Goal: Task Accomplishment & Management: Use online tool/utility

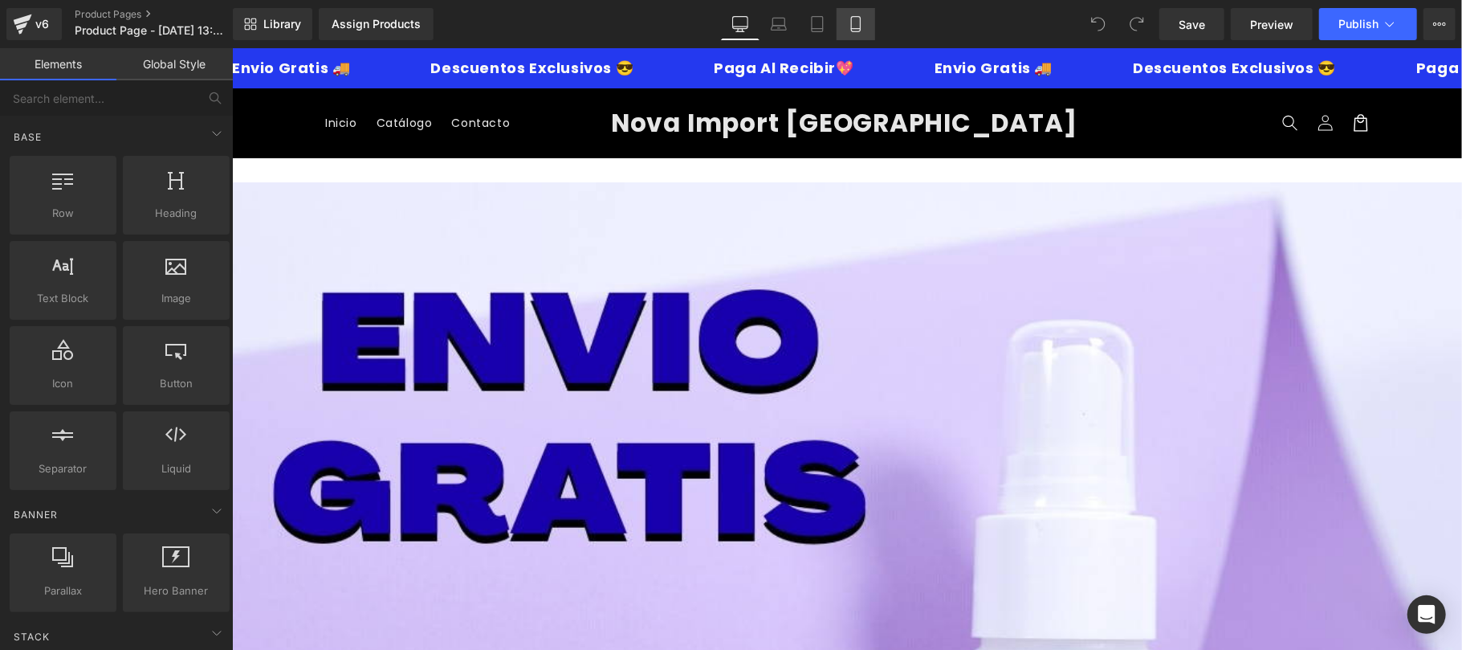
click at [852, 22] on icon at bounding box center [856, 24] width 16 height 16
click at [866, 32] on link "Mobile" at bounding box center [856, 24] width 39 height 32
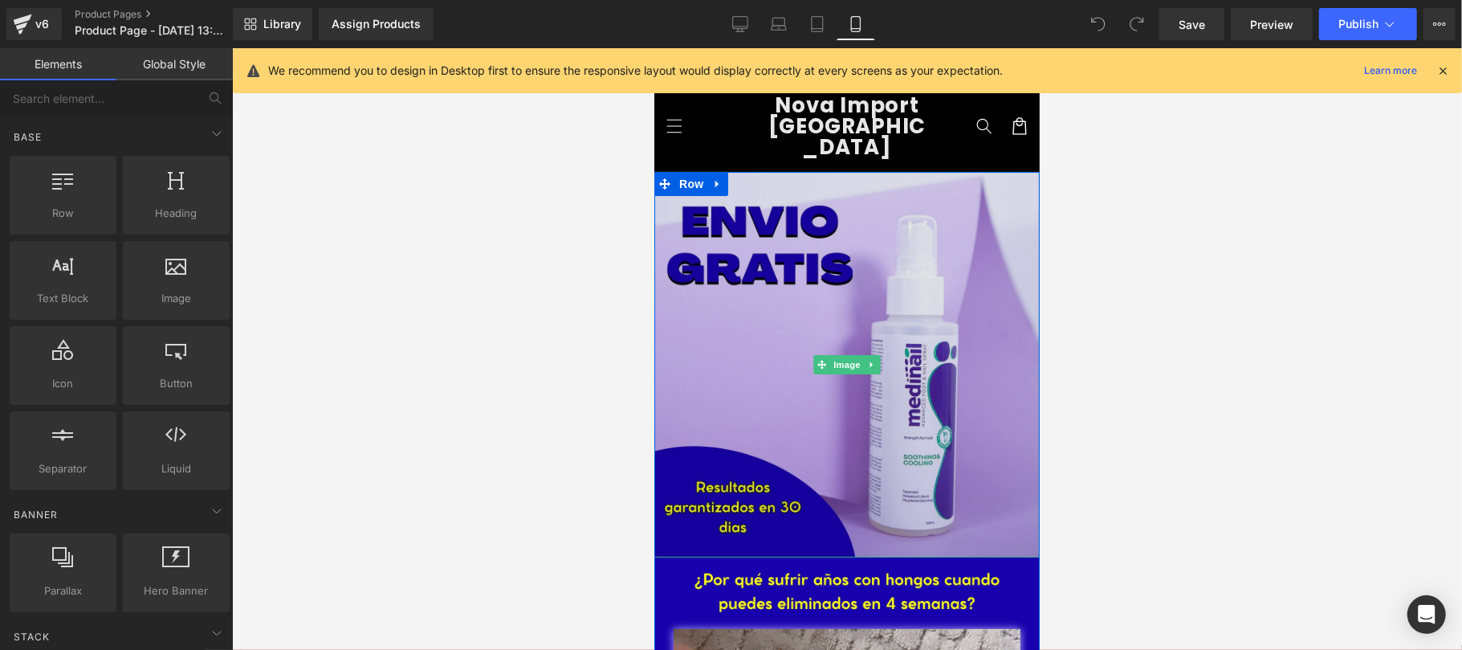
scroll to position [286, 0]
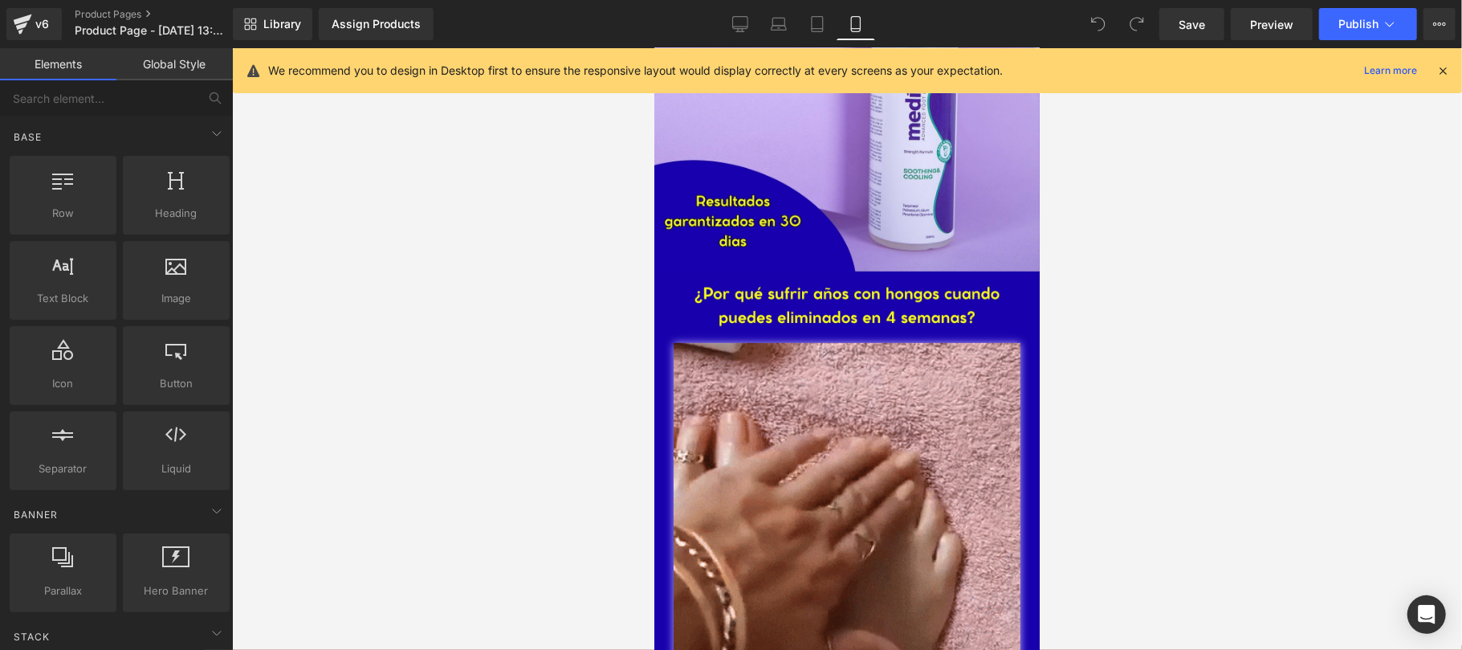
click at [1439, 71] on icon at bounding box center [1443, 70] width 14 height 14
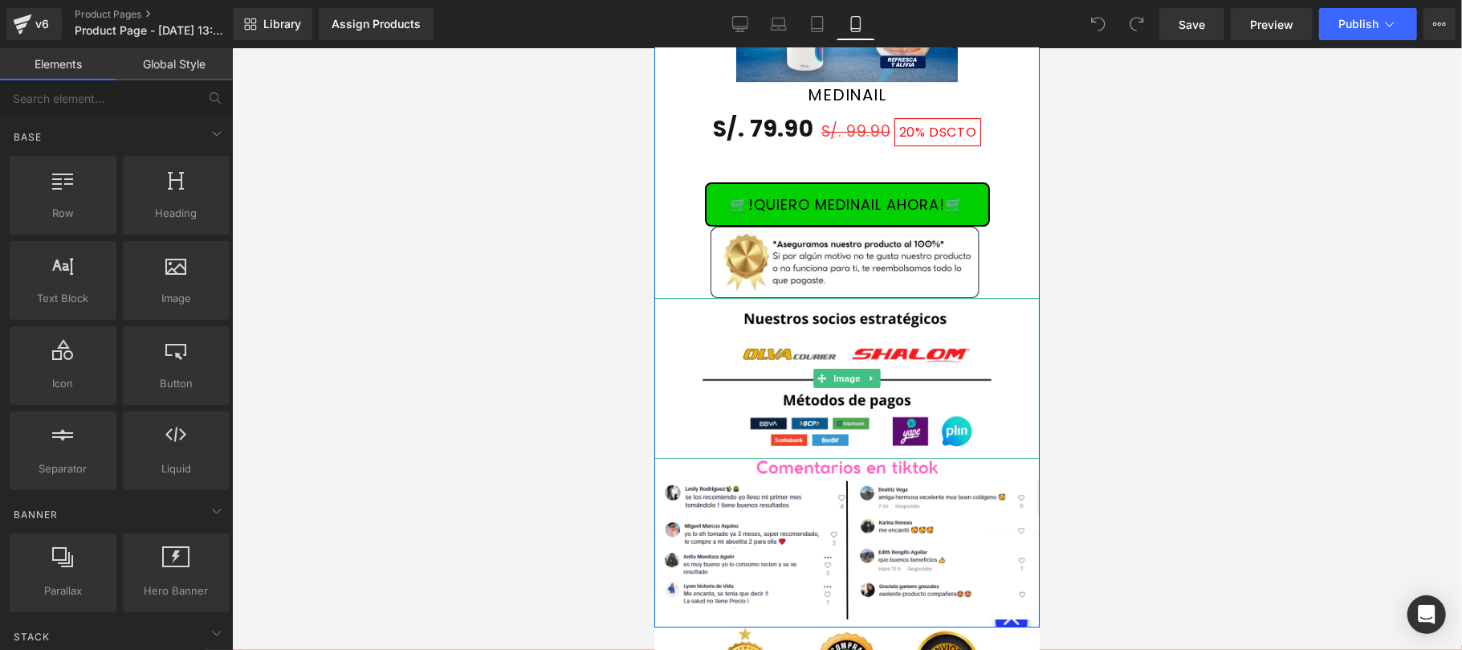
scroll to position [3997, 0]
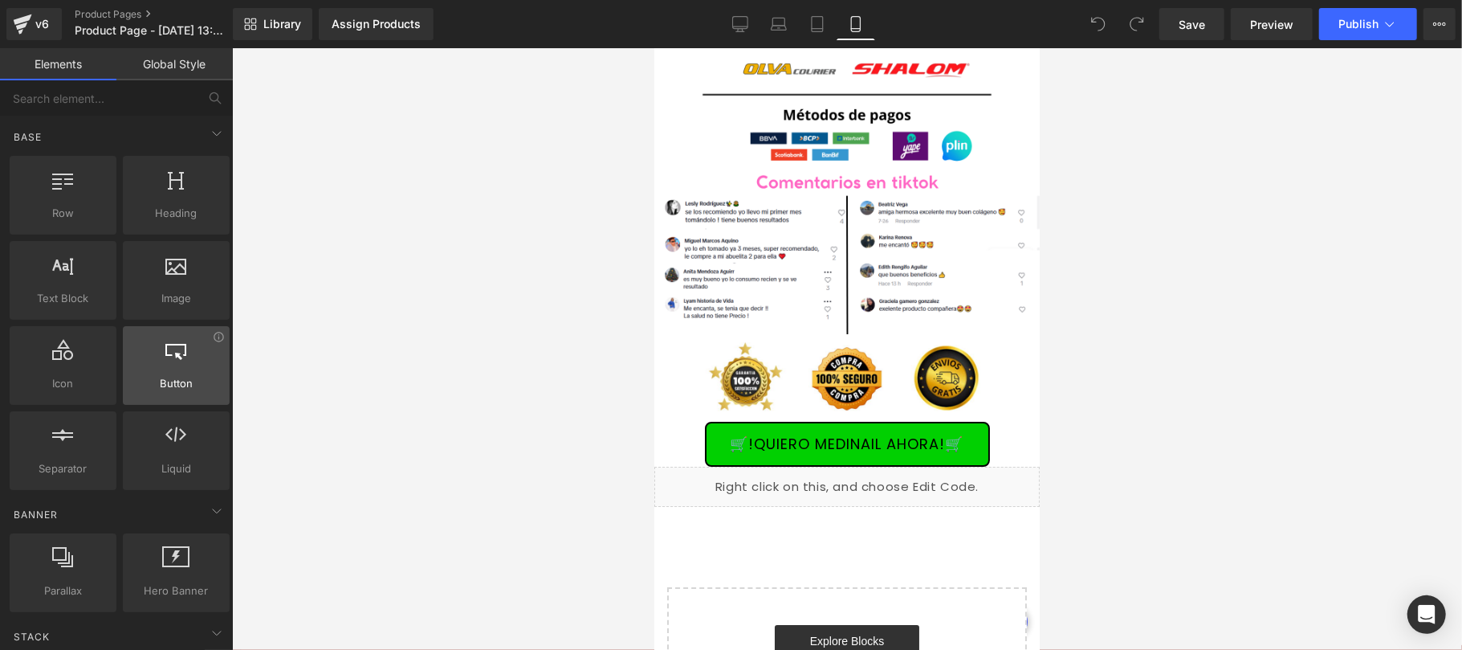
click at [200, 354] on div at bounding box center [176, 357] width 97 height 36
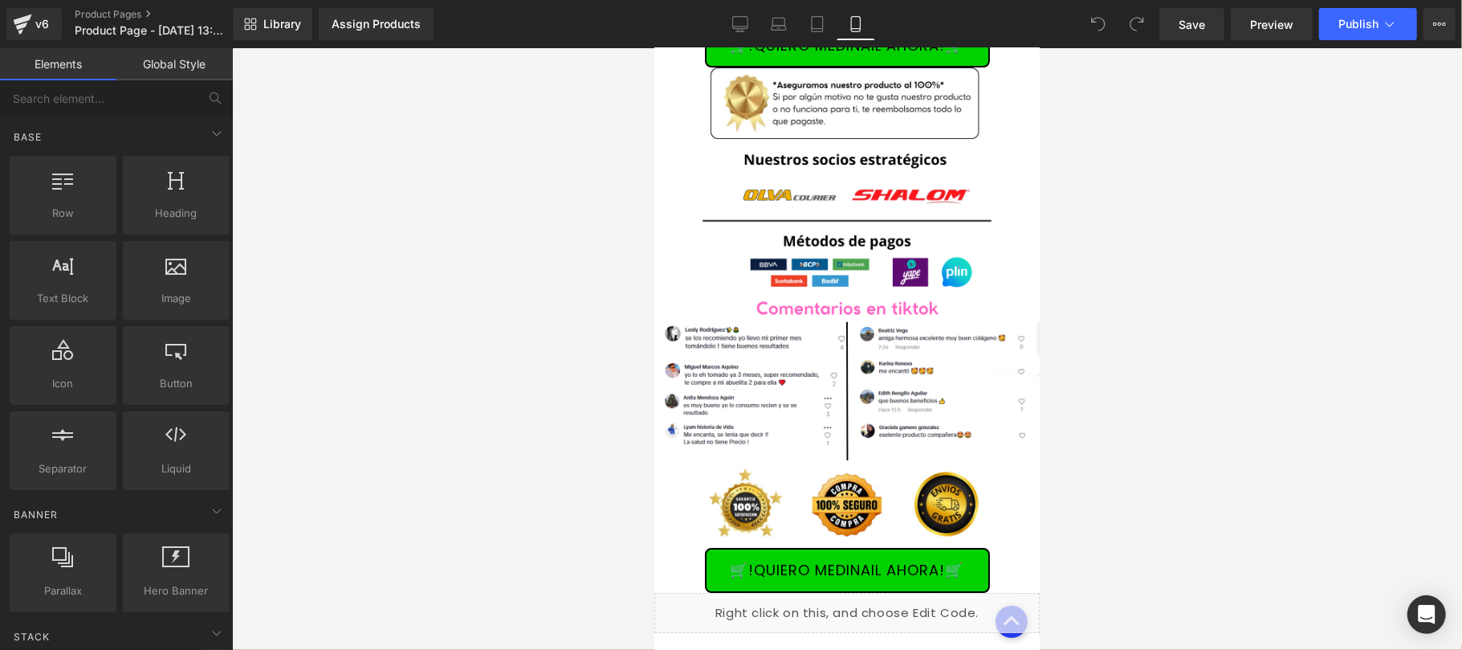
scroll to position [3829, 0]
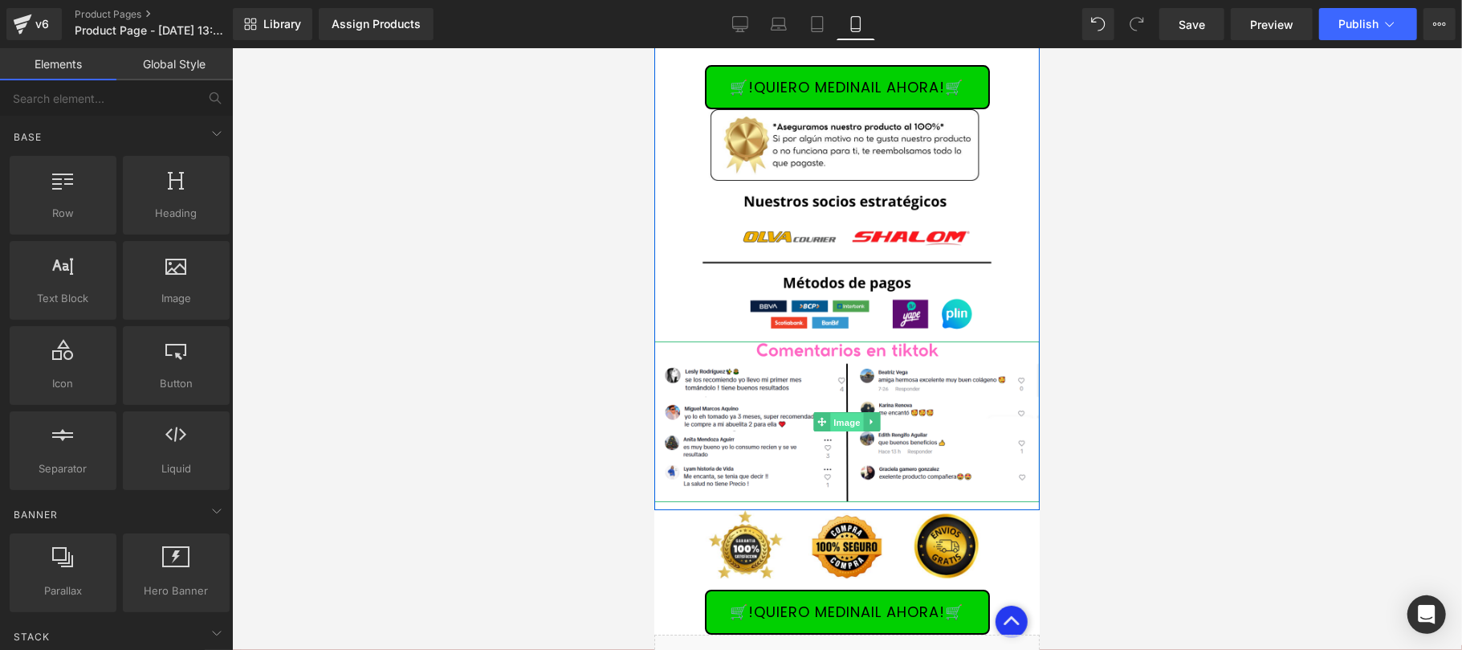
click at [842, 412] on span "Image" at bounding box center [847, 421] width 34 height 19
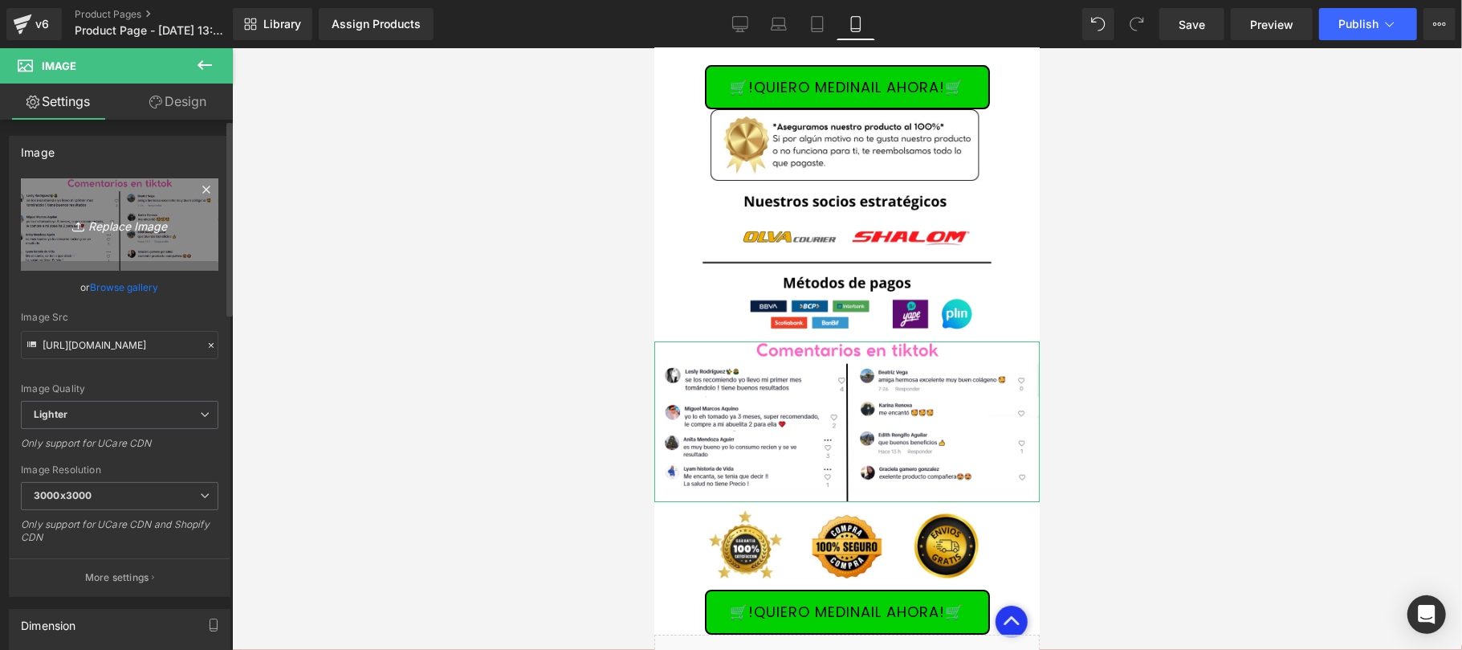
click at [114, 226] on icon "Replace Image" at bounding box center [119, 224] width 128 height 20
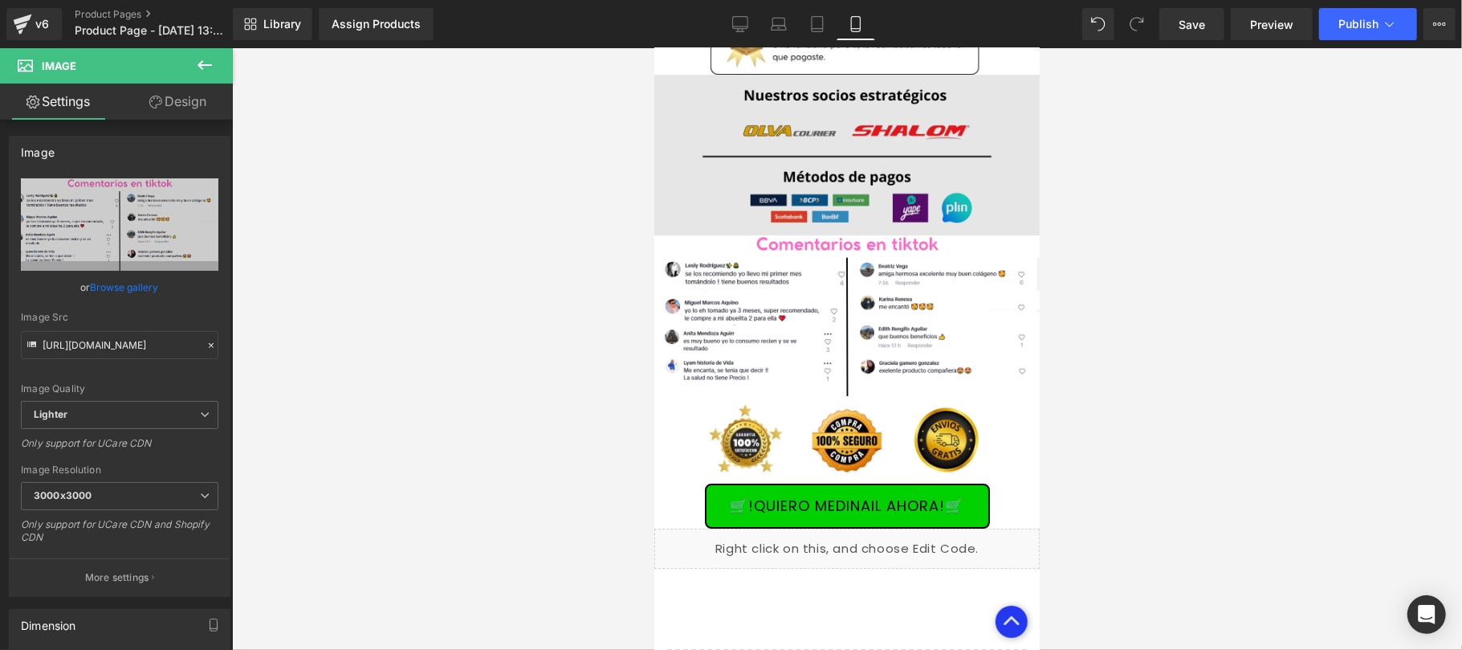
scroll to position [3997, 0]
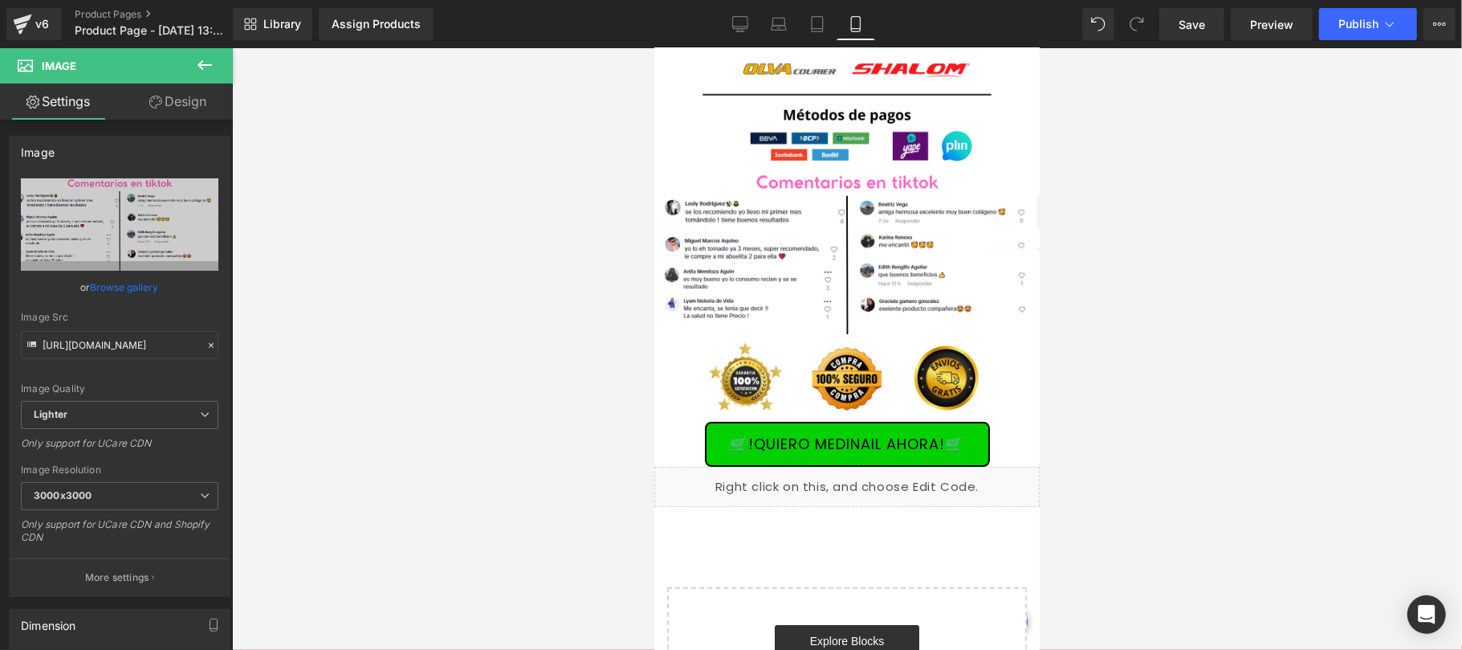
click at [834, 231] on div "Image" at bounding box center [846, 253] width 385 height 161
click at [836, 243] on span "Image" at bounding box center [847, 252] width 34 height 19
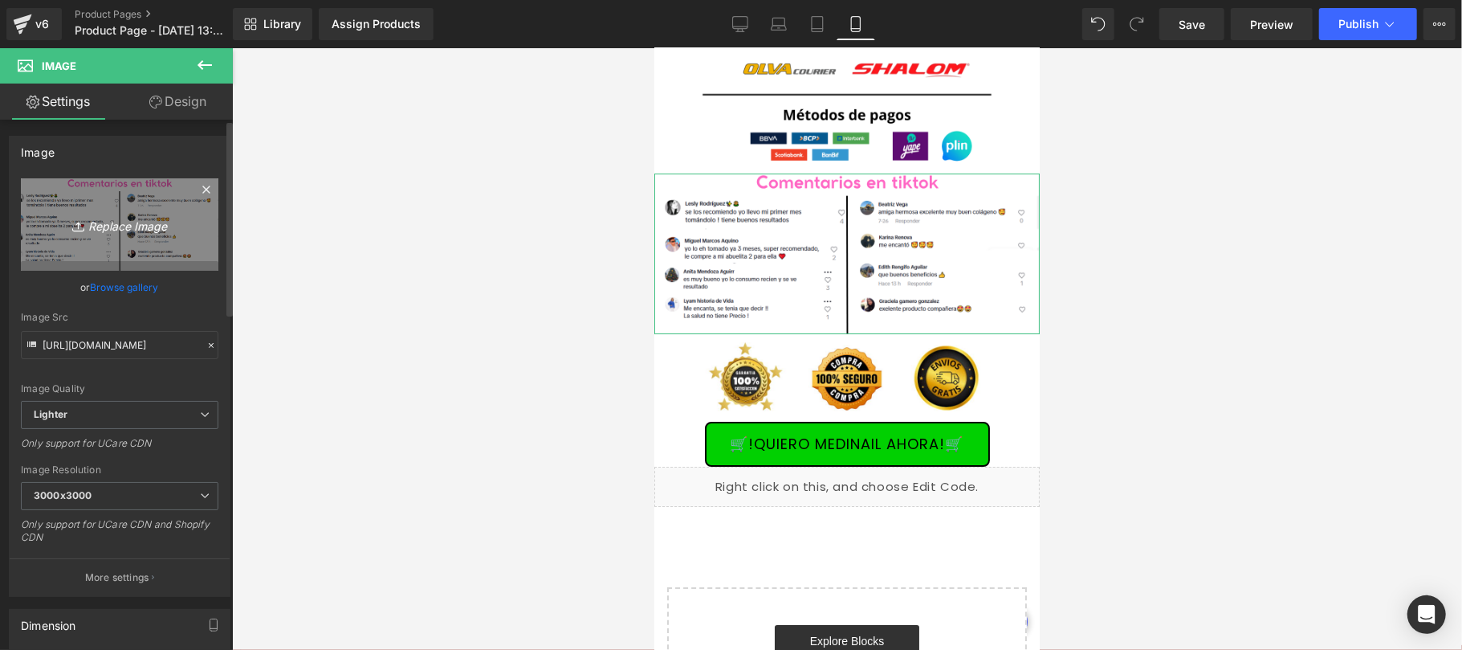
click at [141, 223] on icon "Replace Image" at bounding box center [119, 224] width 128 height 20
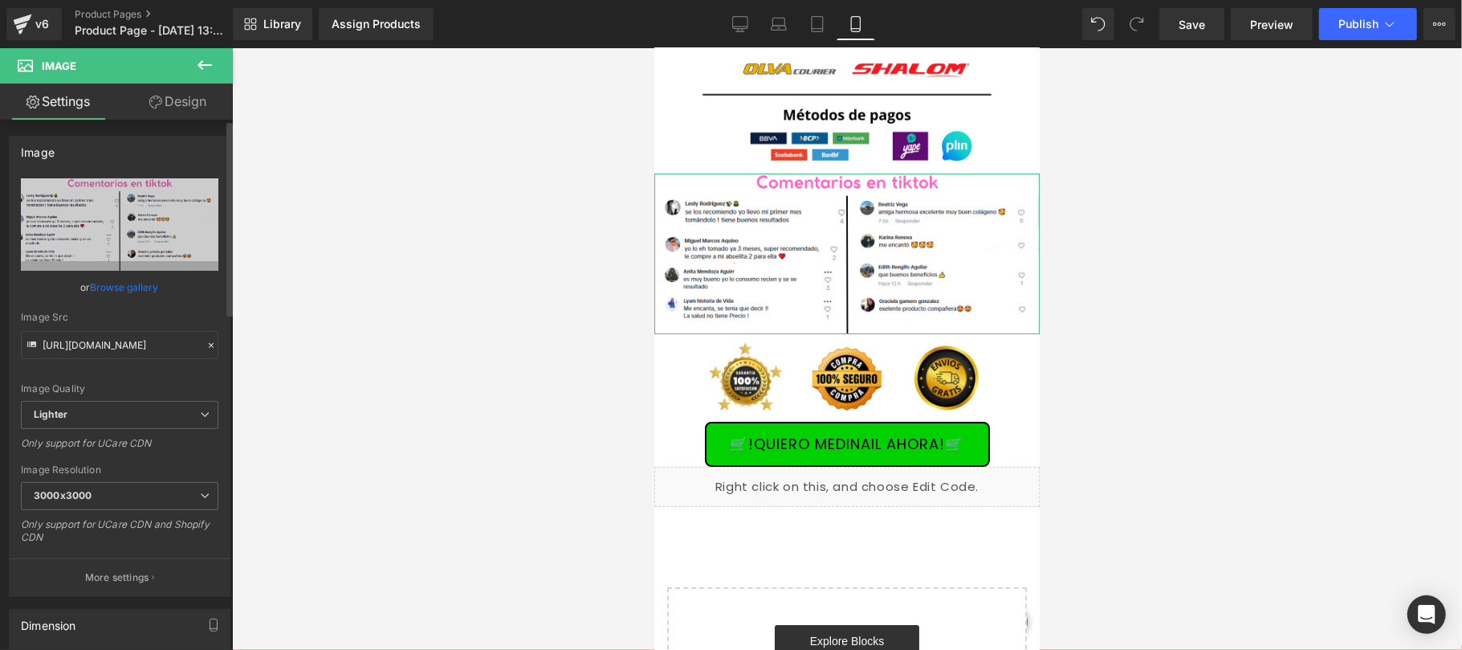
type input "C:\fakepath\CREATIVOS MEDINAIL 8.jpg"
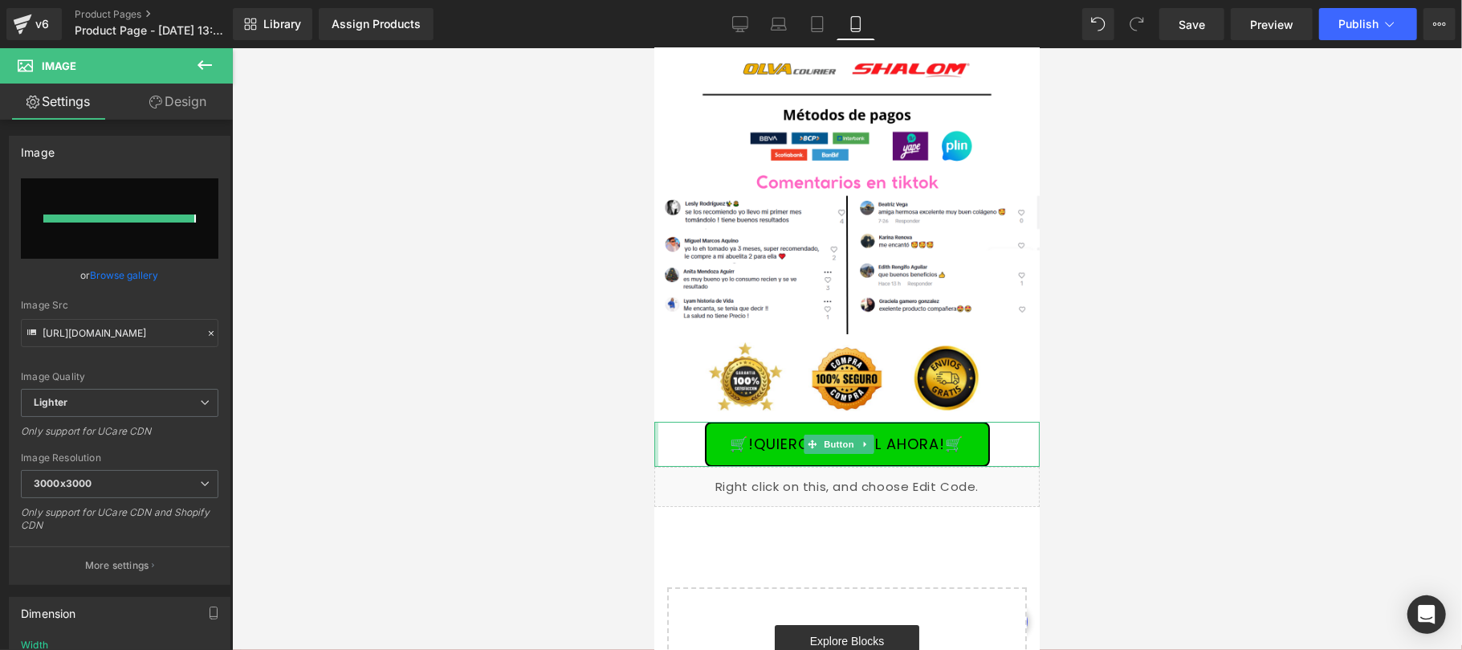
type input "[URL][DOMAIN_NAME]"
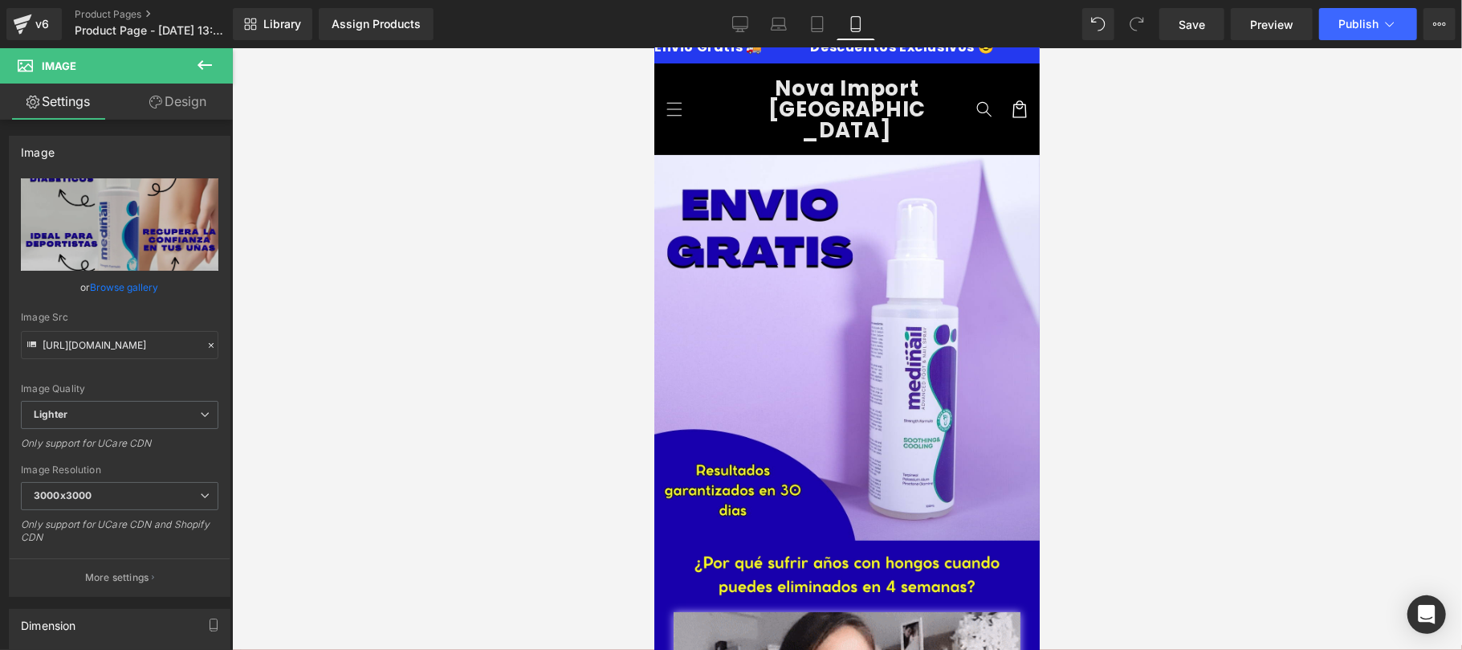
scroll to position [0, 0]
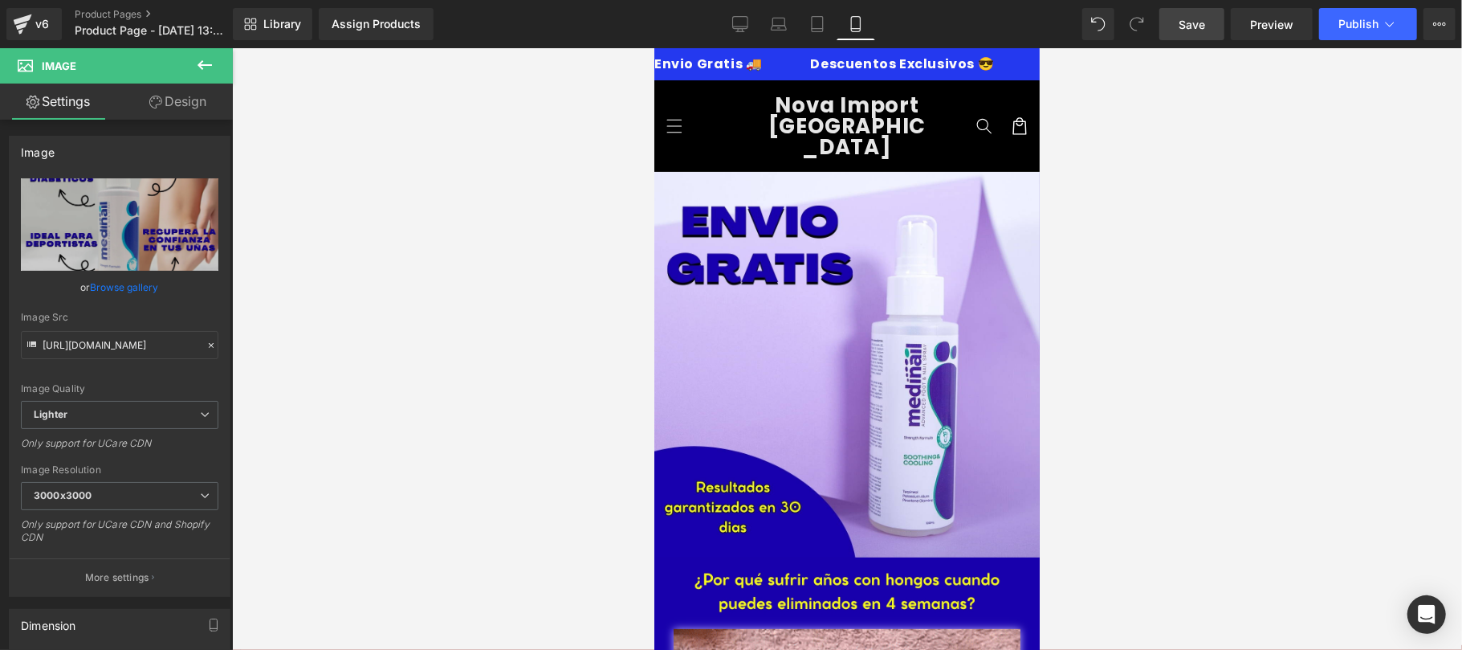
click at [1213, 30] on link "Save" at bounding box center [1192, 24] width 65 height 32
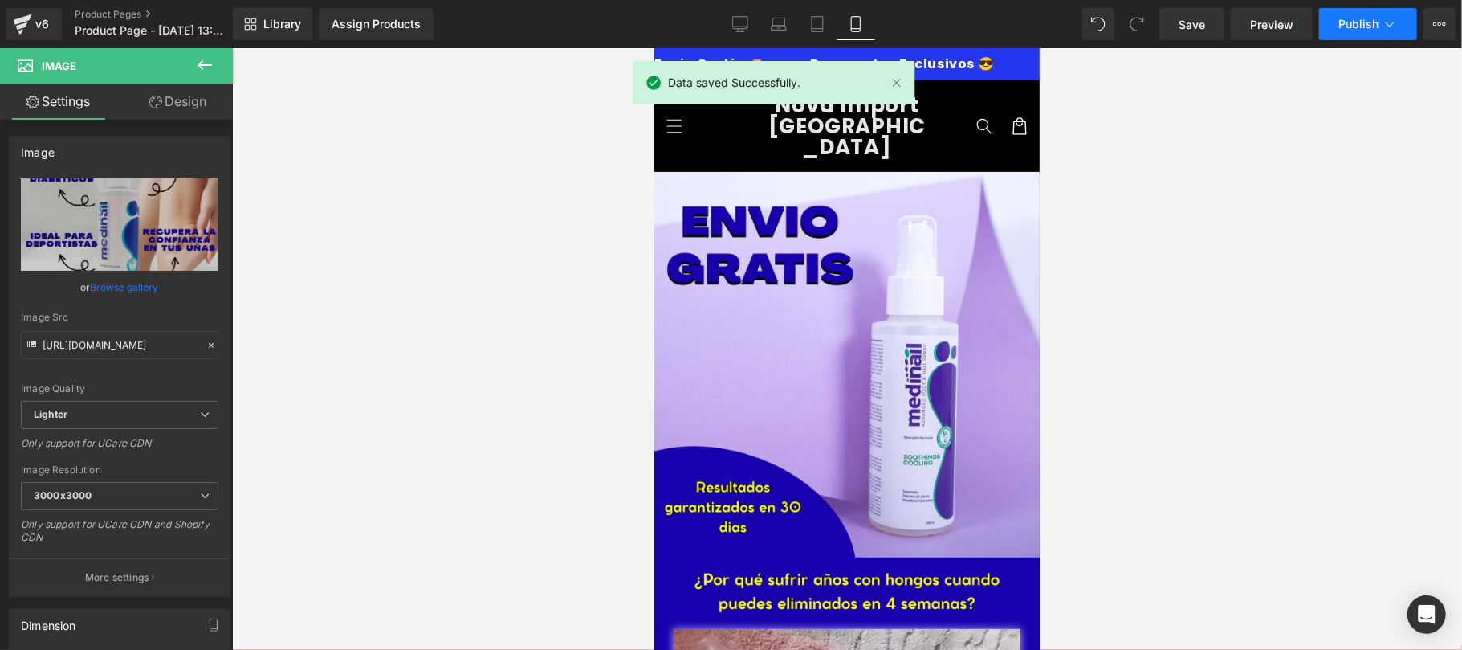
click at [1389, 16] on icon at bounding box center [1390, 24] width 16 height 16
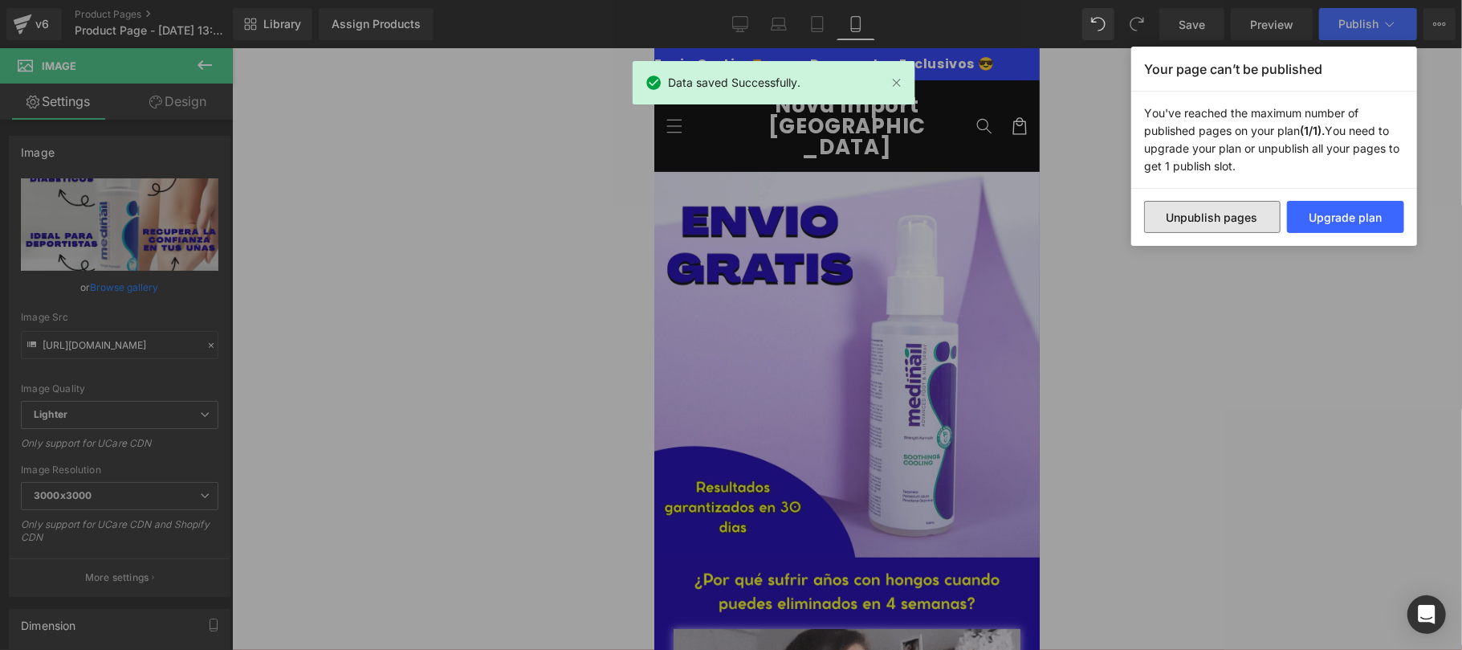
click at [1225, 226] on button "Unpublish pages" at bounding box center [1212, 217] width 137 height 32
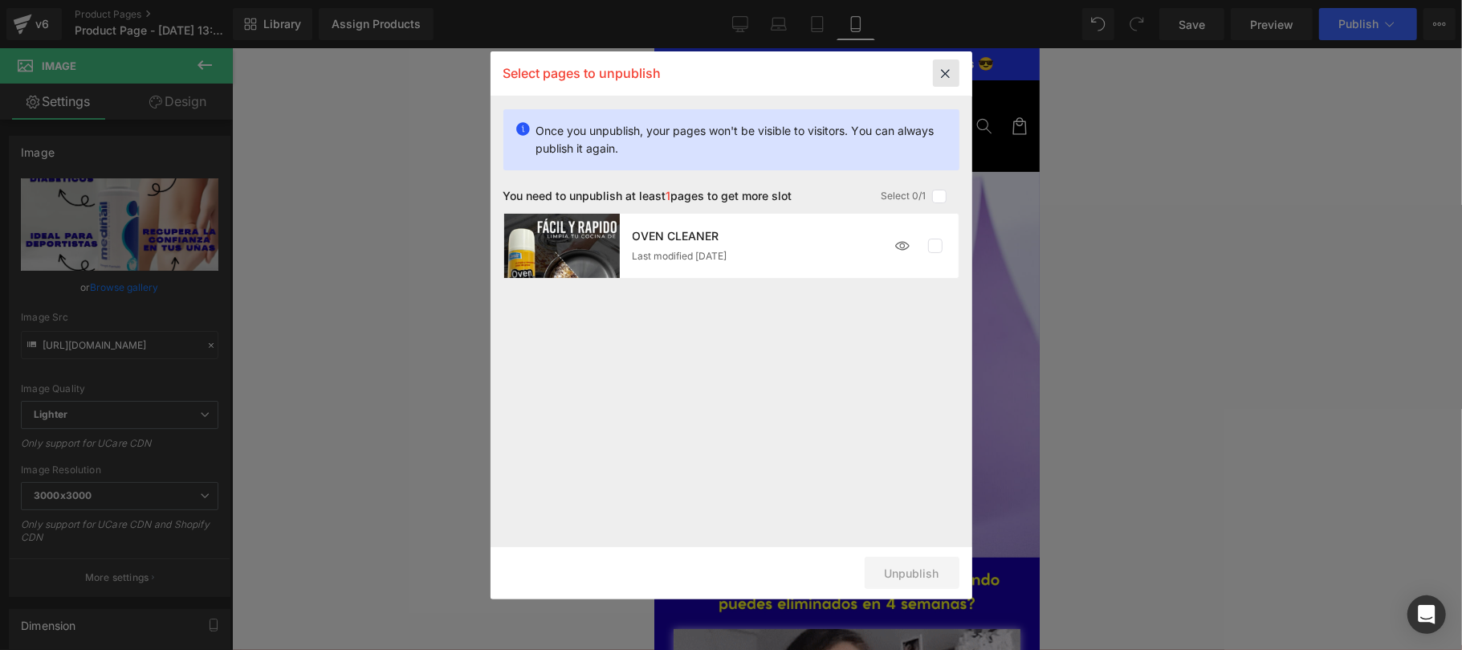
click at [0, 0] on icon at bounding box center [0, 0] width 0 height 0
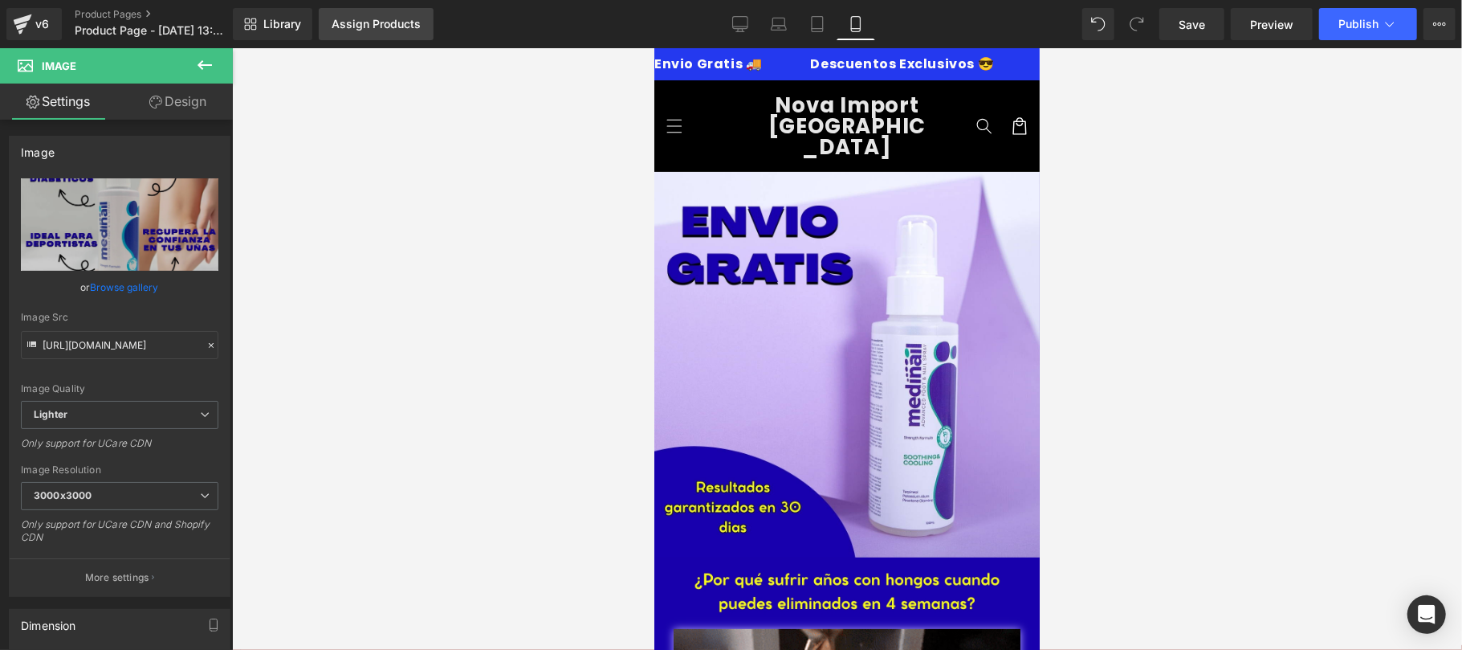
click at [381, 27] on div "Assign Products" at bounding box center [376, 24] width 89 height 13
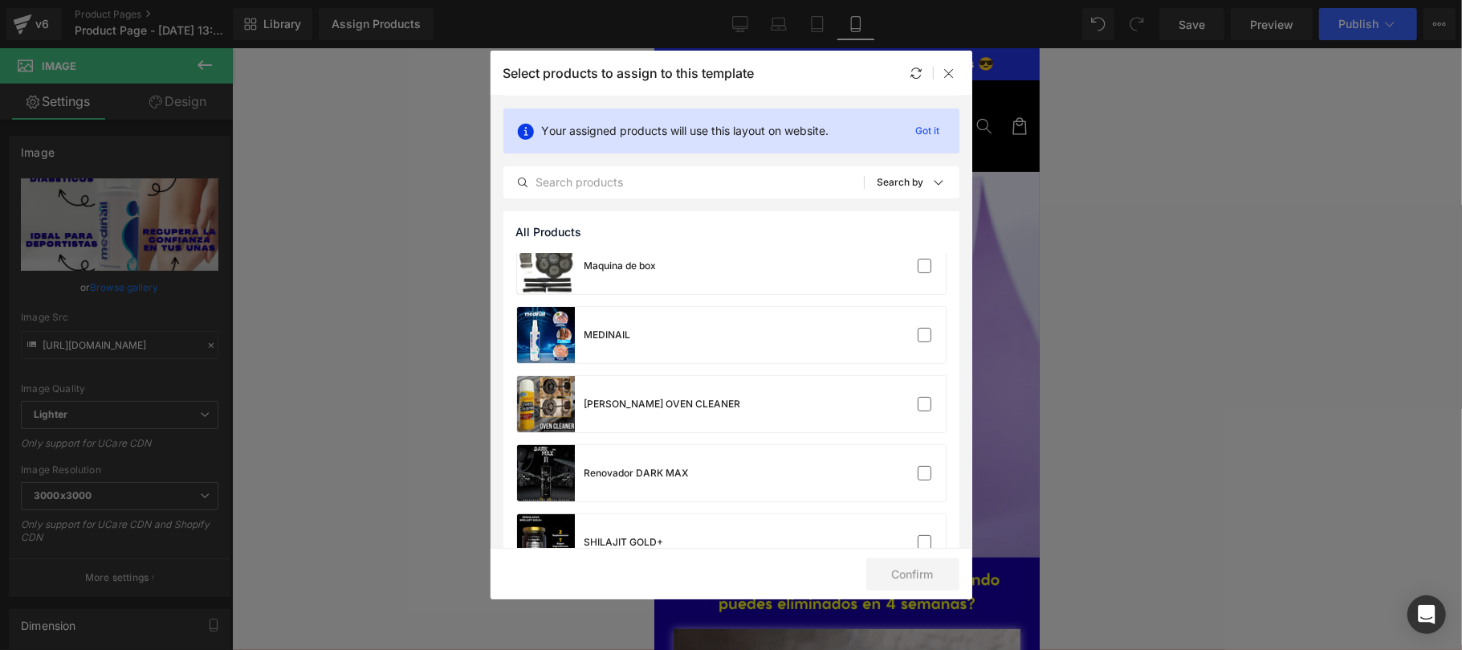
scroll to position [268, 0]
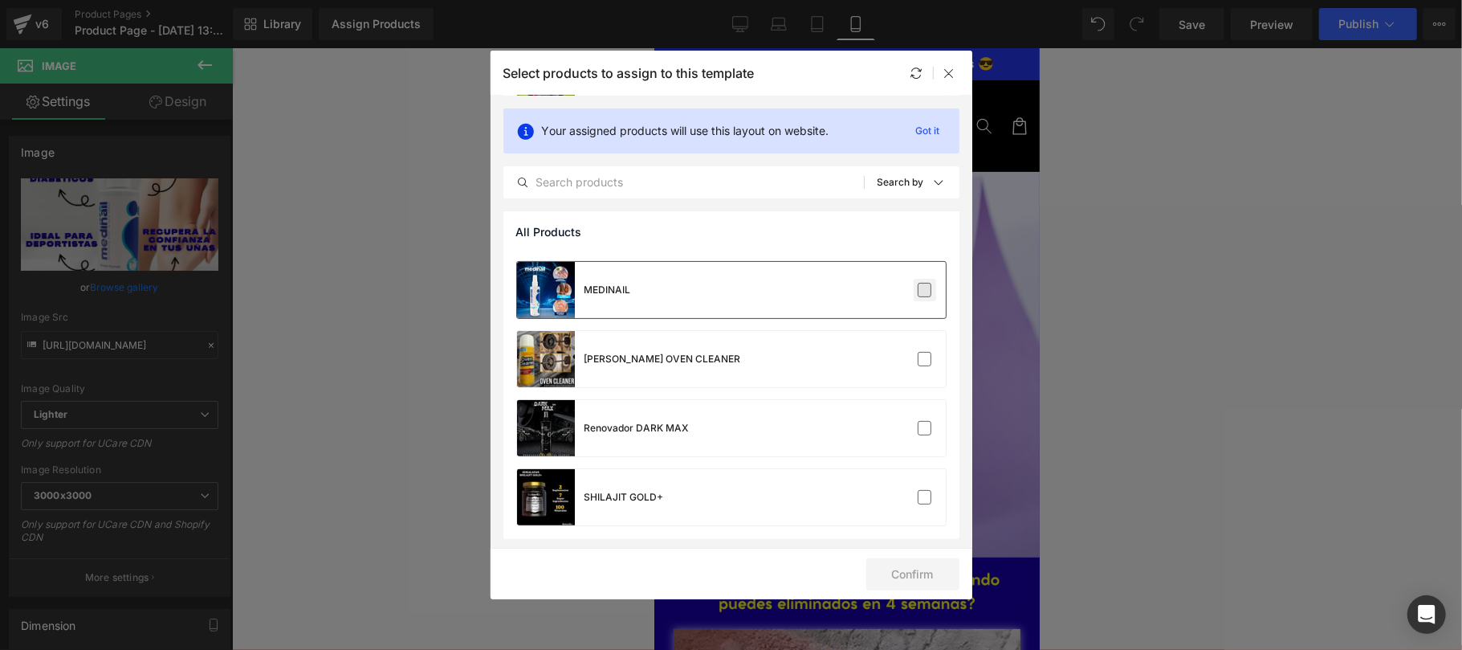
click at [925, 290] on input "checkbox" at bounding box center [925, 290] width 0 height 0
click at [0, 0] on button "Confirm" at bounding box center [0, 0] width 0 height 0
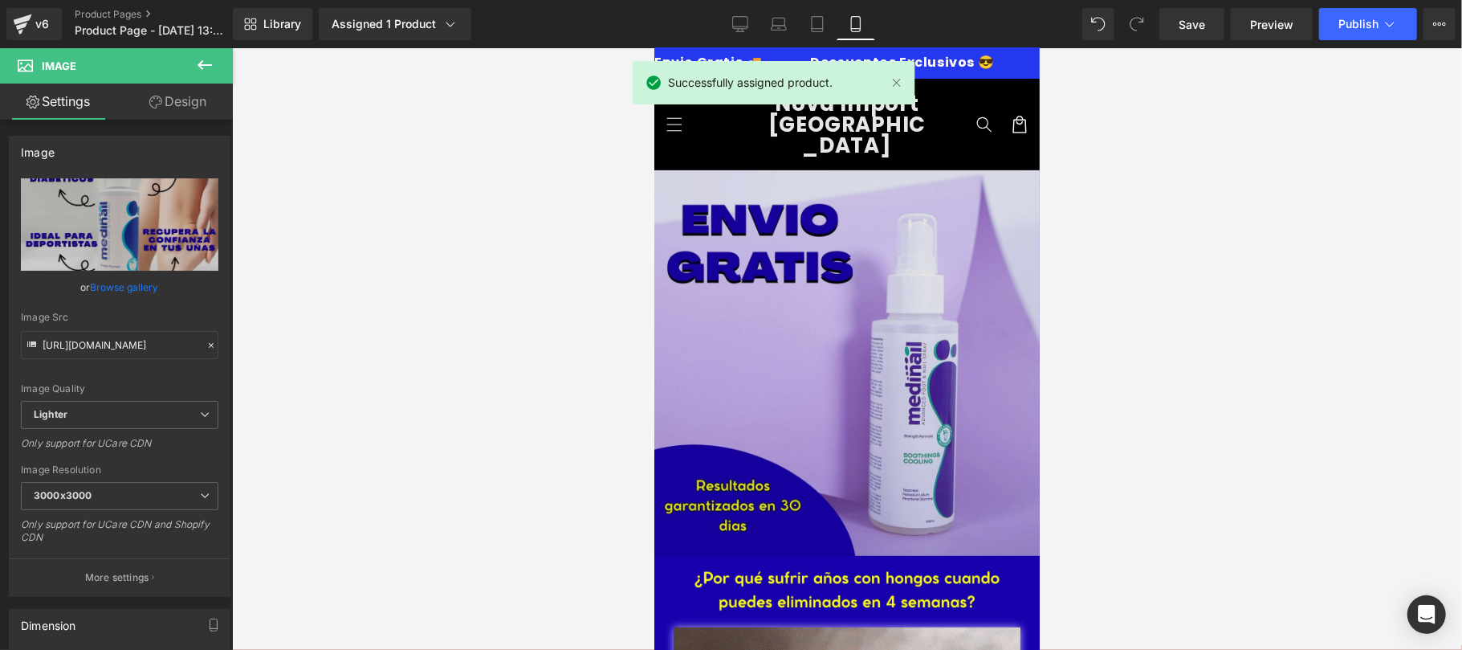
scroll to position [0, 0]
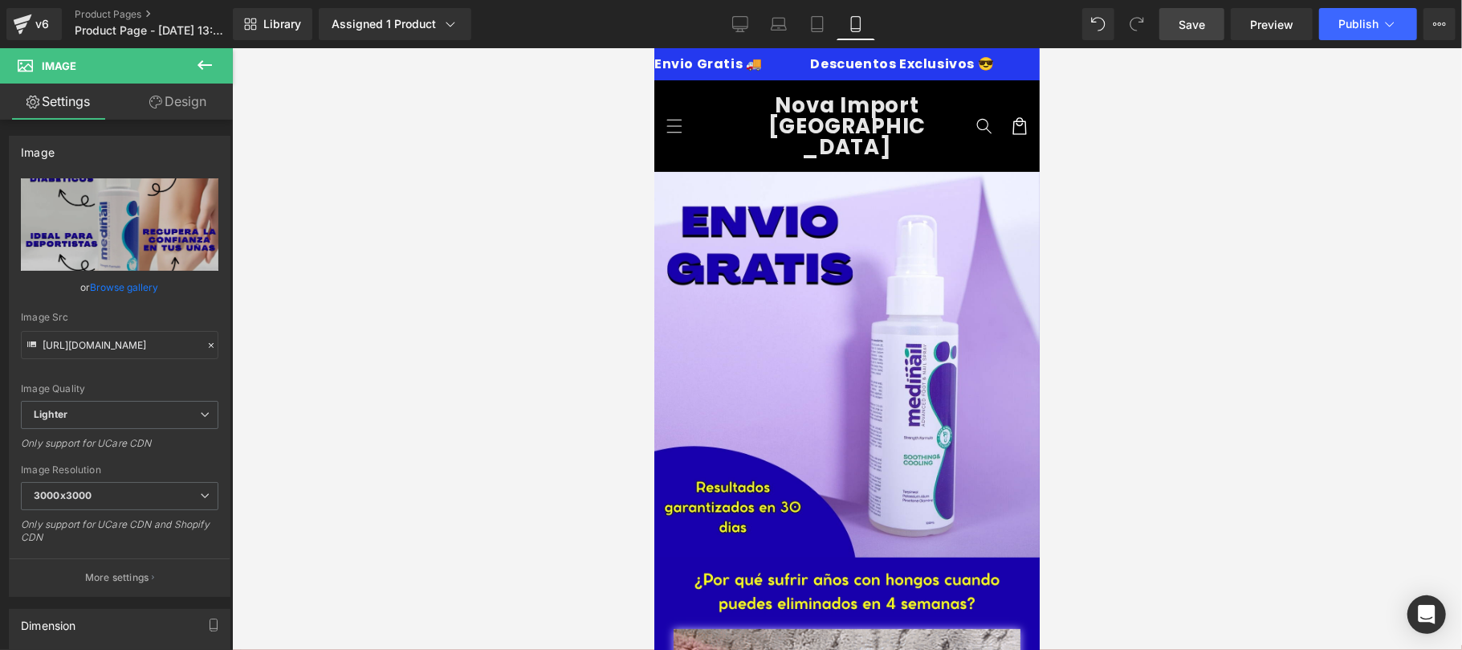
click at [1190, 19] on span "Save" at bounding box center [1192, 24] width 27 height 17
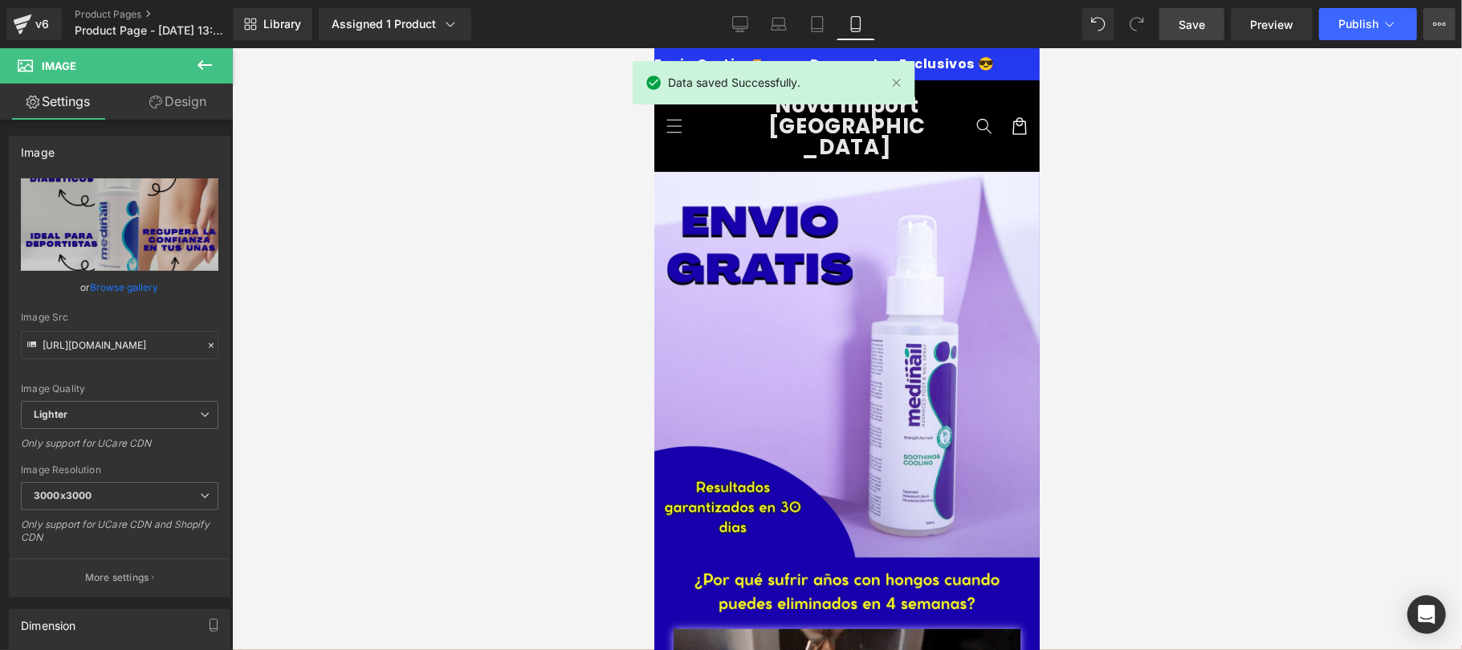
click at [1441, 21] on icon at bounding box center [1440, 24] width 13 height 13
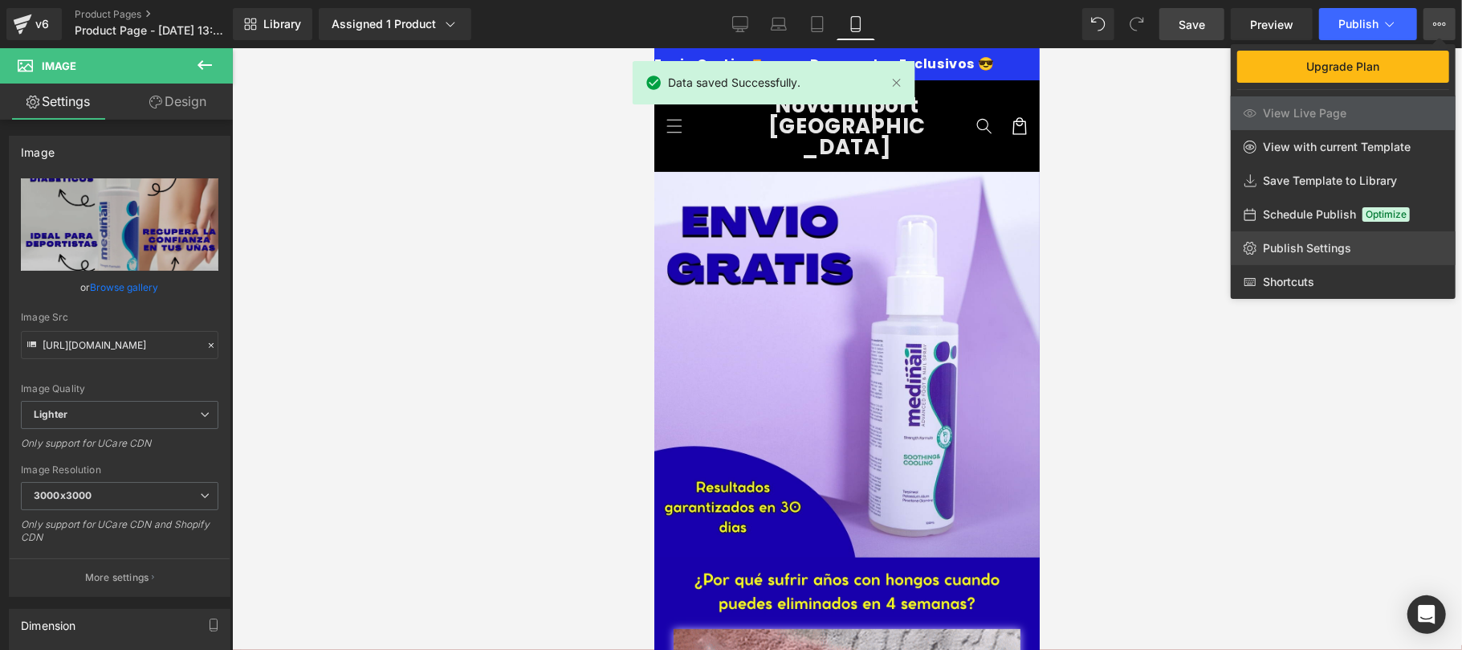
click at [1338, 247] on span "Publish Settings" at bounding box center [1307, 248] width 88 height 14
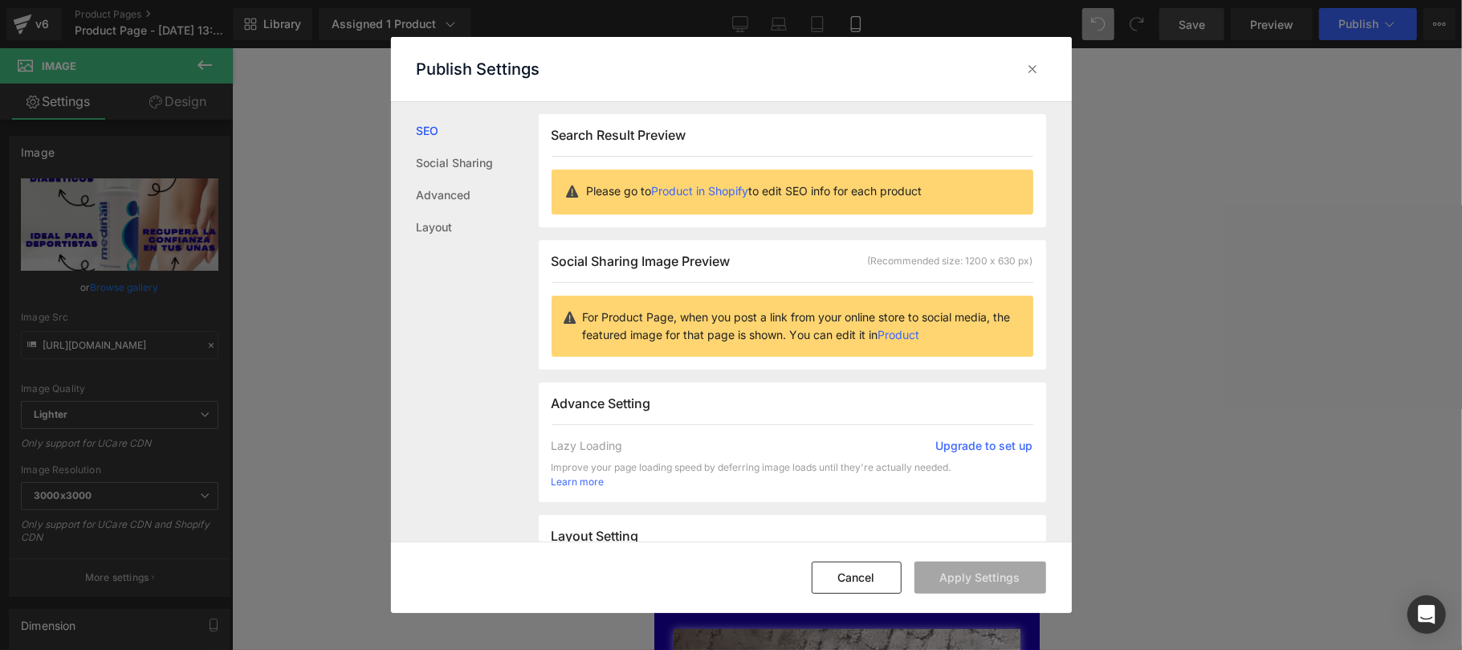
scroll to position [402, 0]
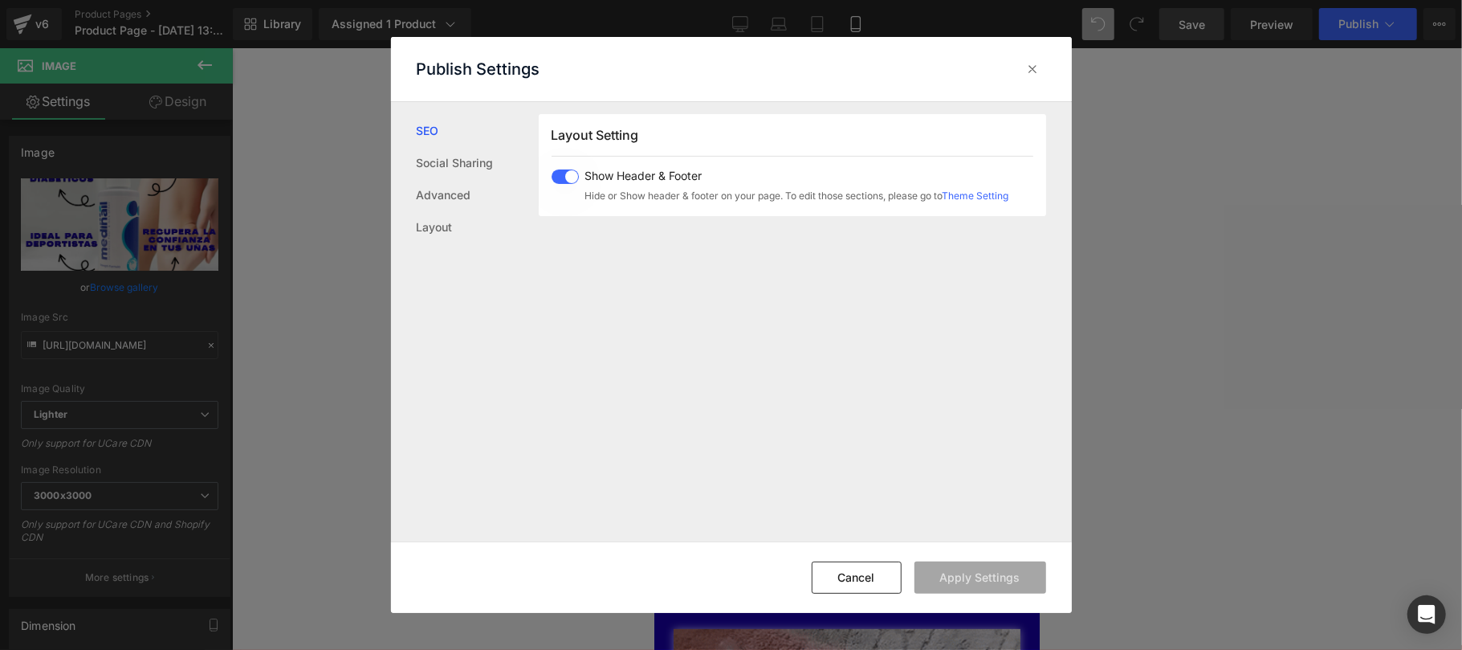
click at [557, 187] on div "Show Header & Footer Hide or Show header & footer on your page. To edit those s…" at bounding box center [781, 186] width 458 height 34
click at [993, 583] on button "Apply Settings" at bounding box center [981, 577] width 132 height 32
click at [0, 0] on icon at bounding box center [0, 0] width 0 height 0
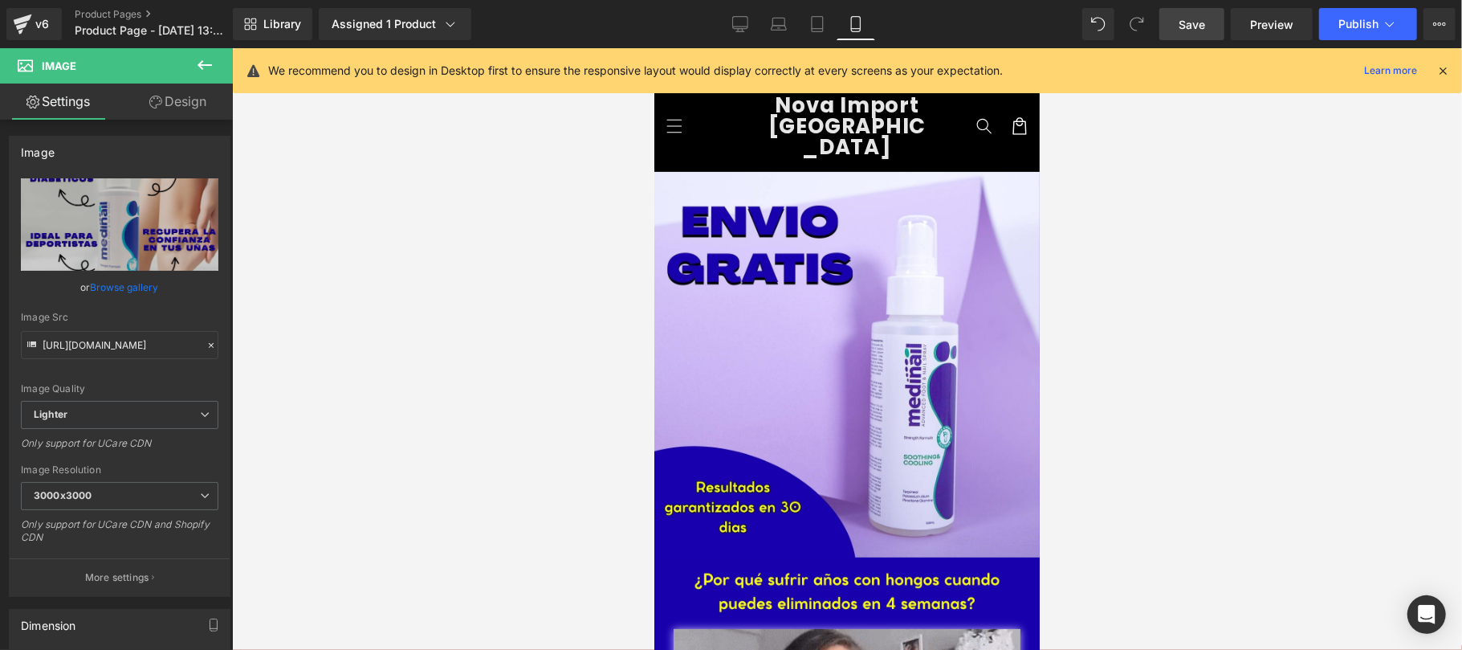
click at [1450, 67] on icon at bounding box center [1443, 70] width 14 height 14
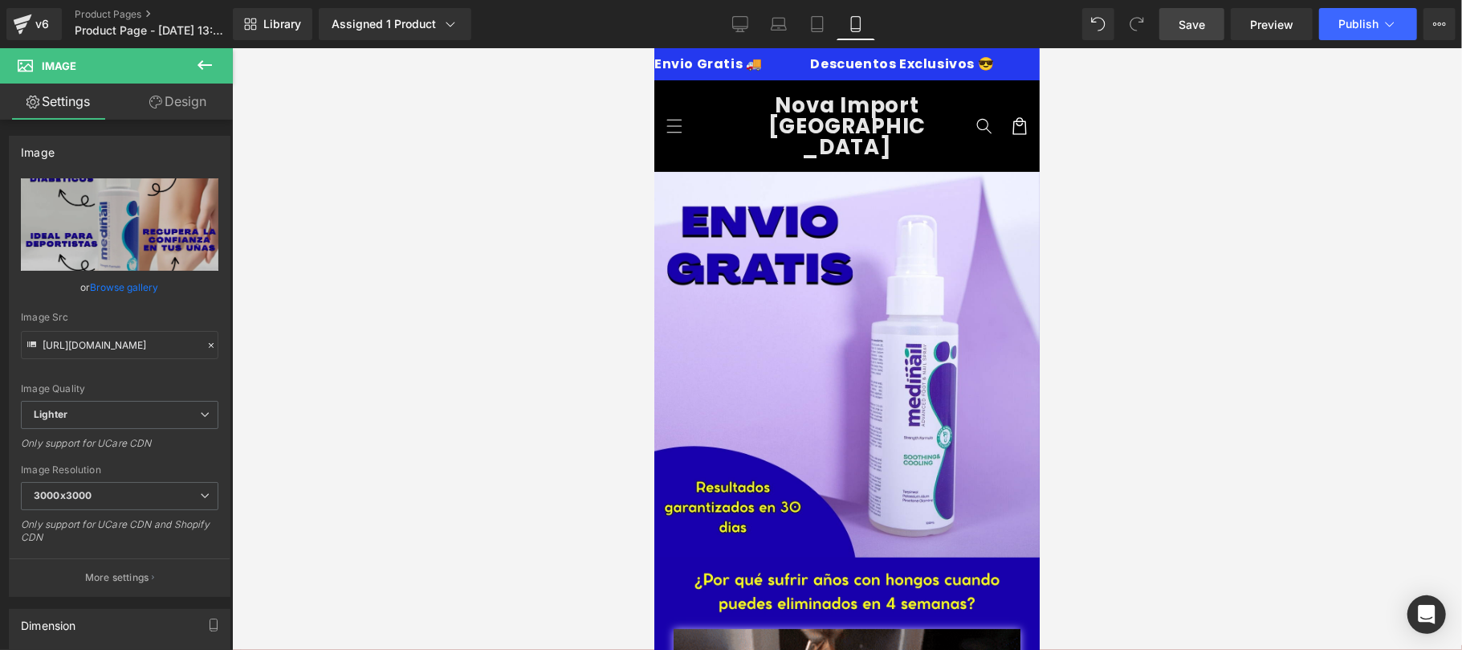
click at [1209, 26] on link "Save" at bounding box center [1192, 24] width 65 height 32
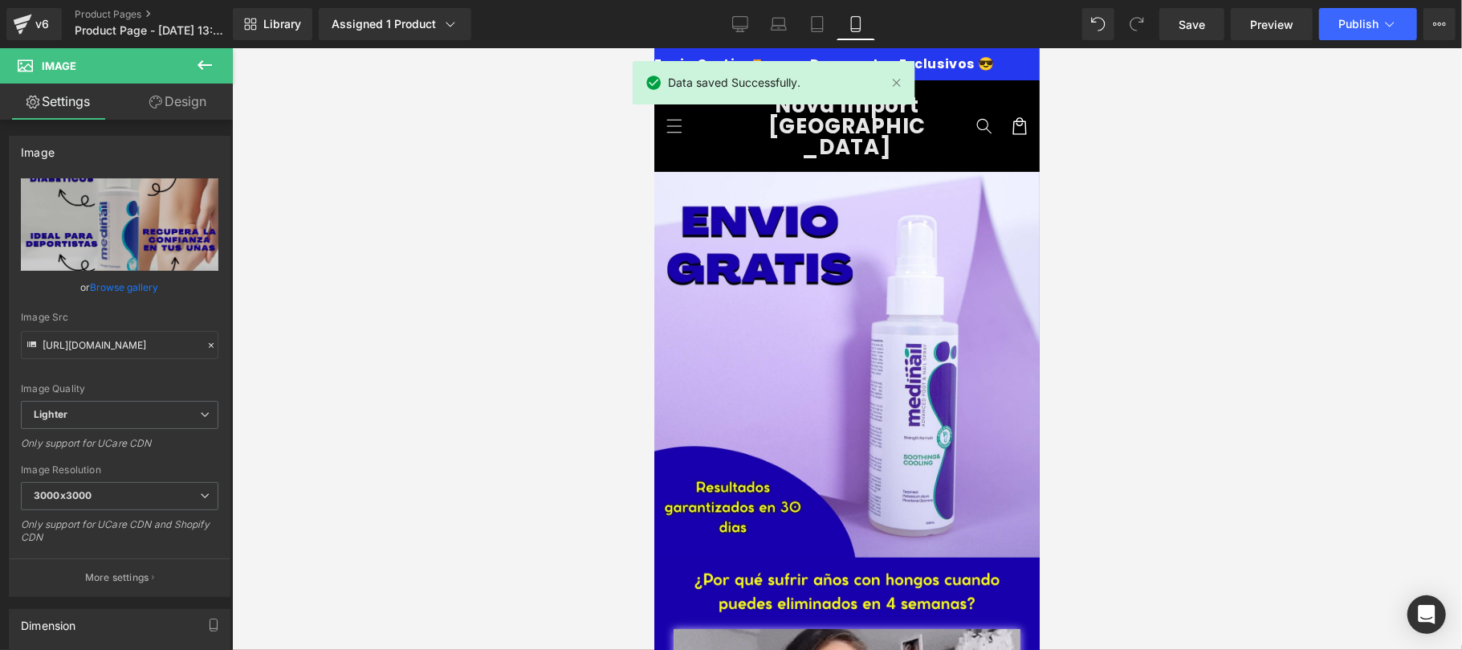
click at [1366, 26] on span "Publish" at bounding box center [1359, 24] width 40 height 13
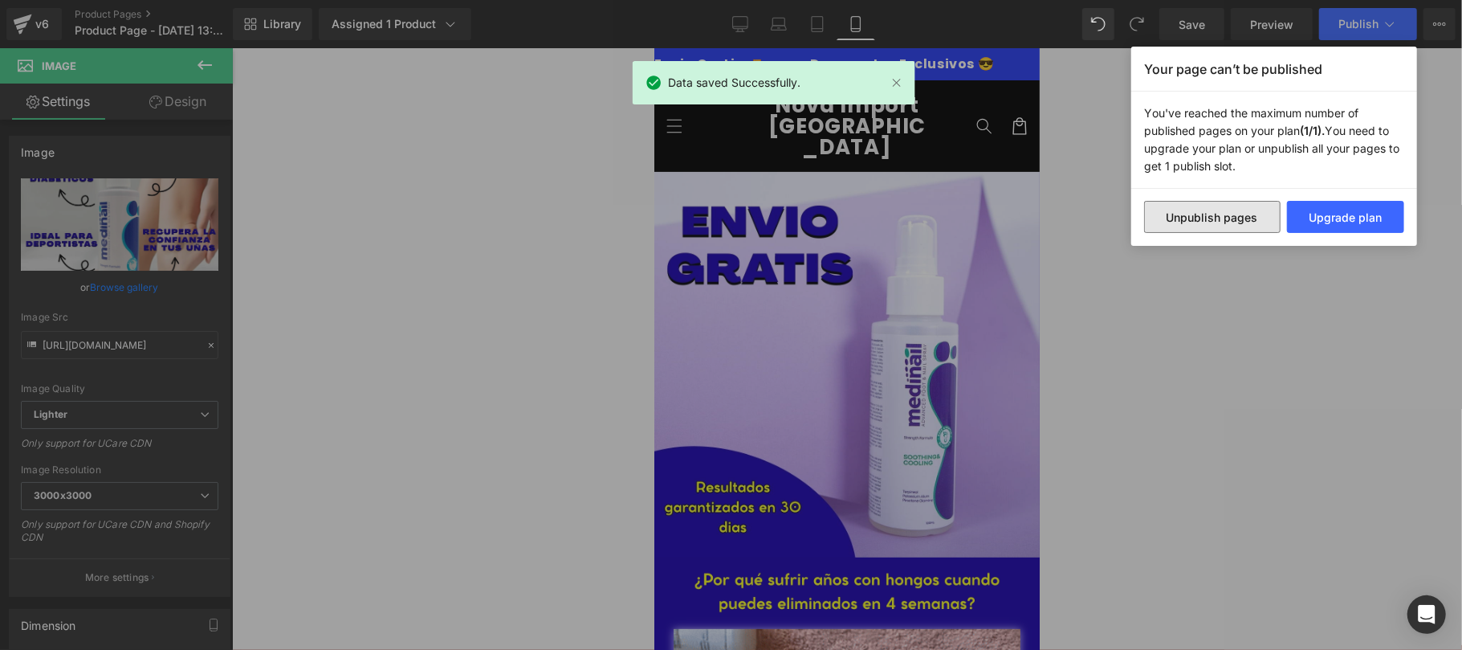
click at [1224, 220] on button "Unpublish pages" at bounding box center [1212, 217] width 137 height 32
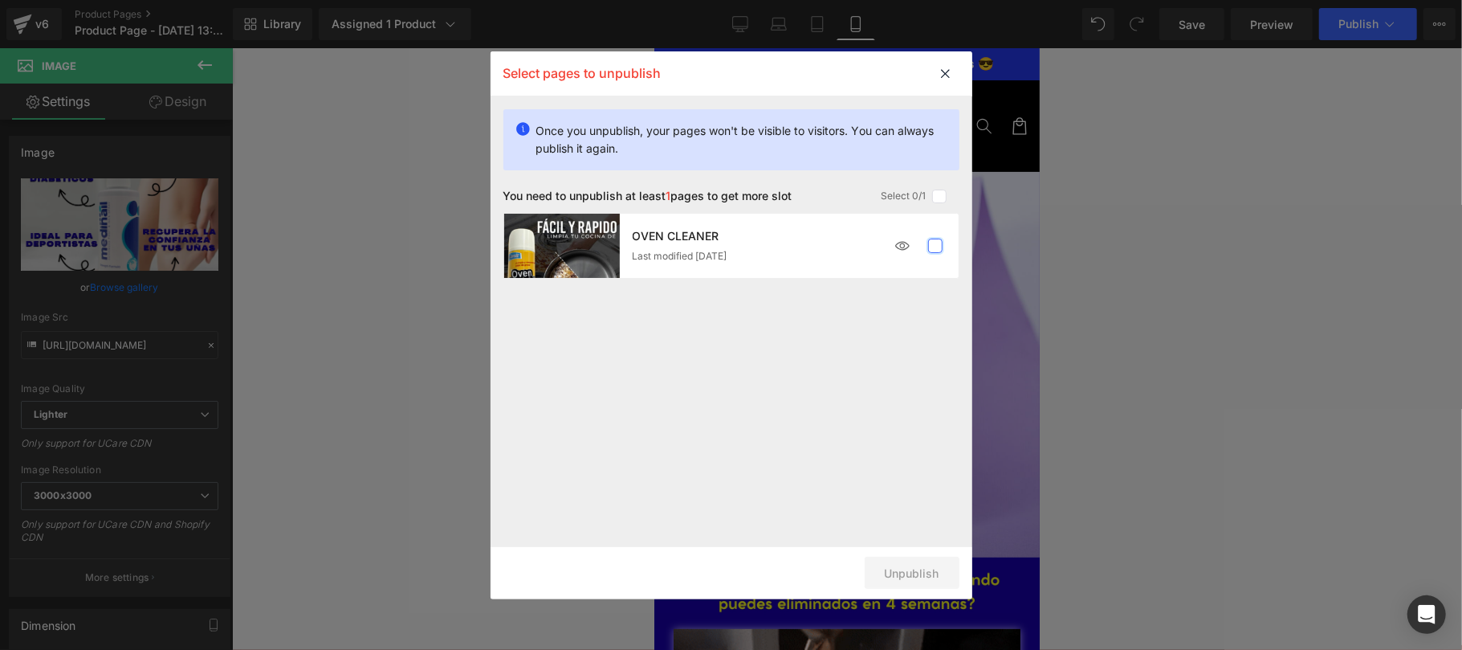
click at [939, 241] on label at bounding box center [935, 246] width 14 height 14
click at [936, 246] on input "checkbox" at bounding box center [936, 246] width 0 height 0
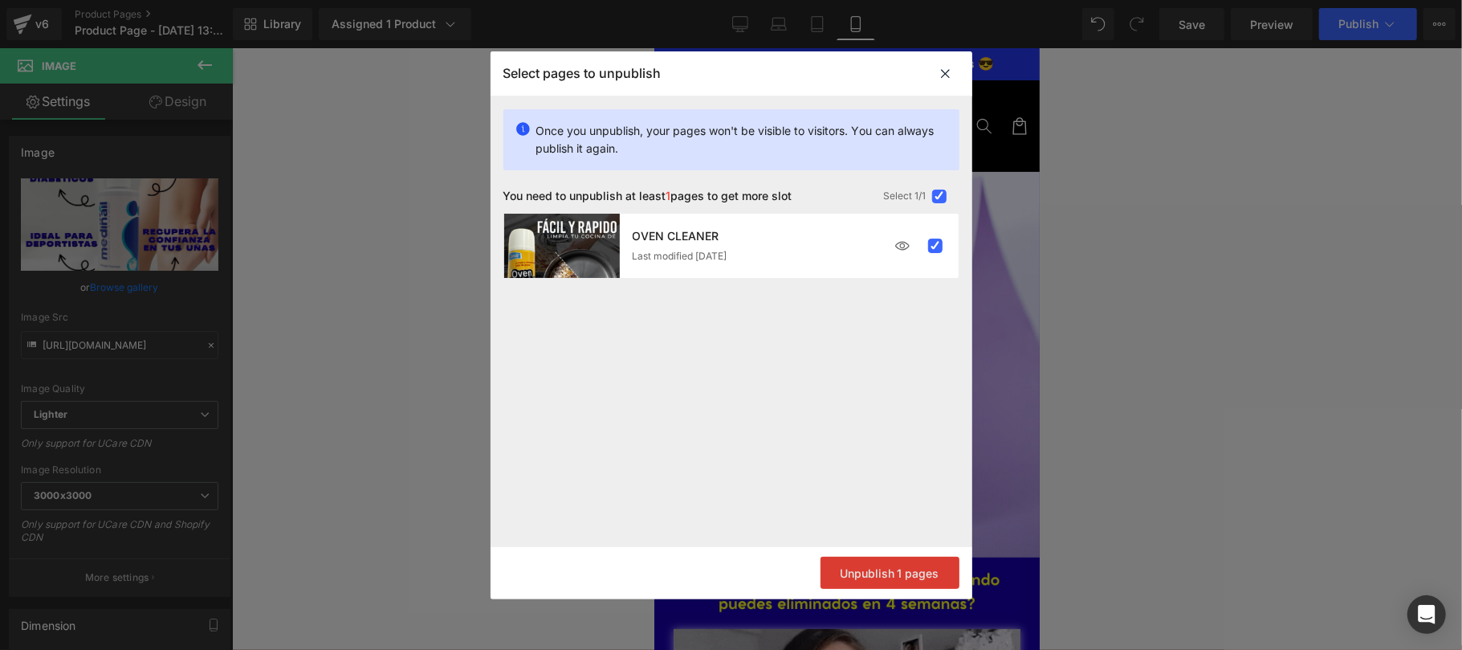
click at [909, 575] on button "Unpublish 1 pages" at bounding box center [890, 573] width 139 height 32
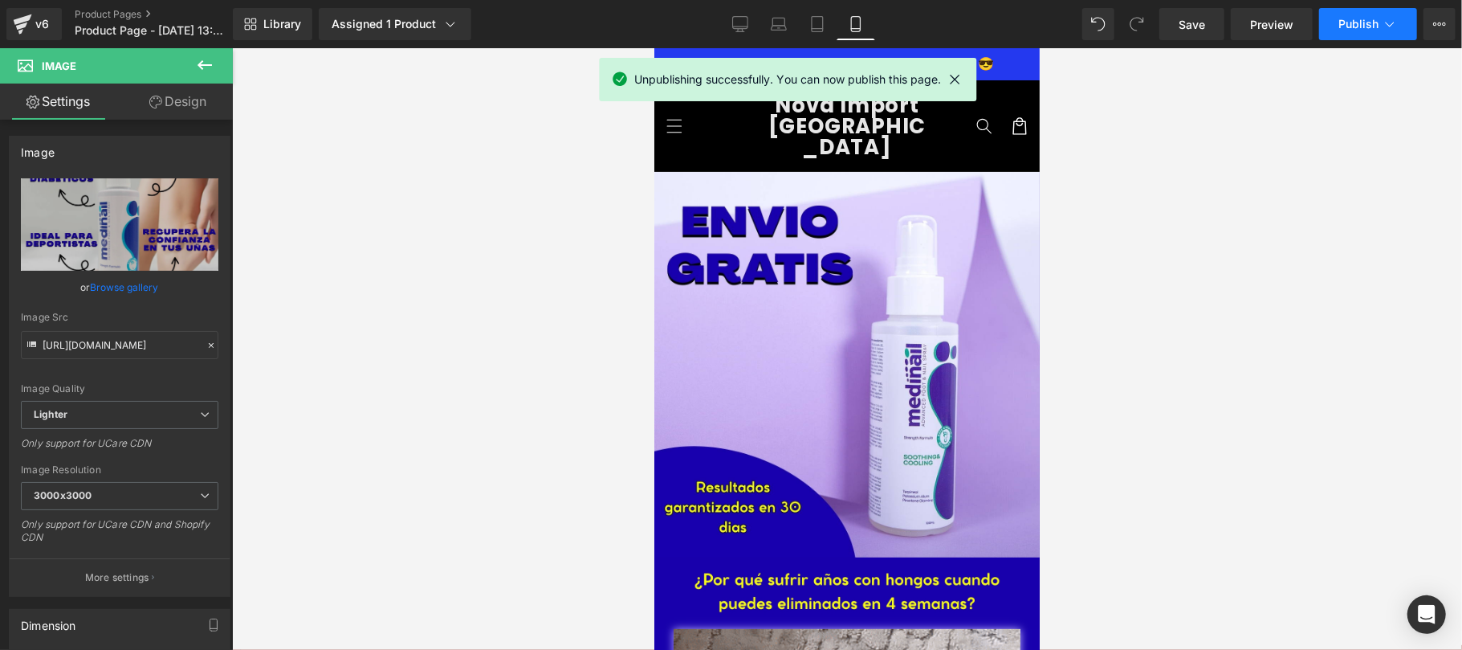
click at [1398, 33] on button "Publish" at bounding box center [1369, 24] width 98 height 32
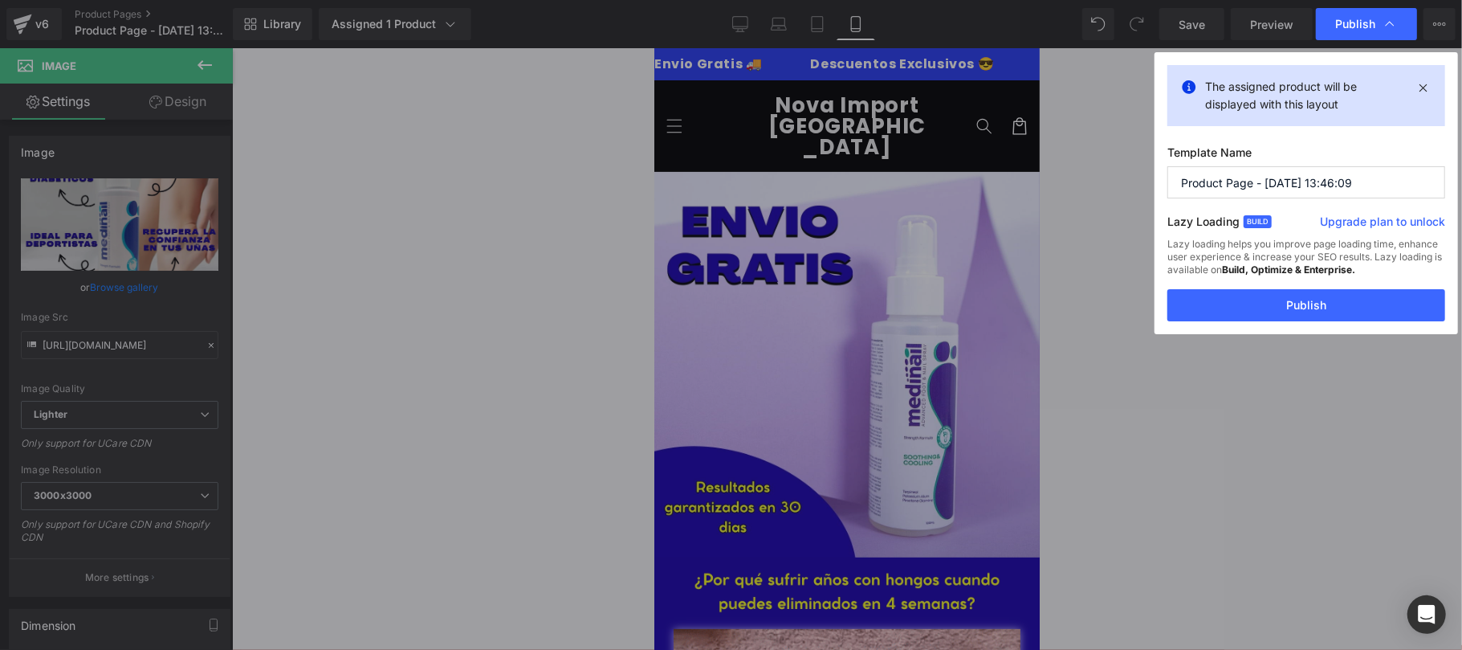
click at [1367, 185] on input "Product Page - [DATE] 13:46:09" at bounding box center [1307, 182] width 278 height 32
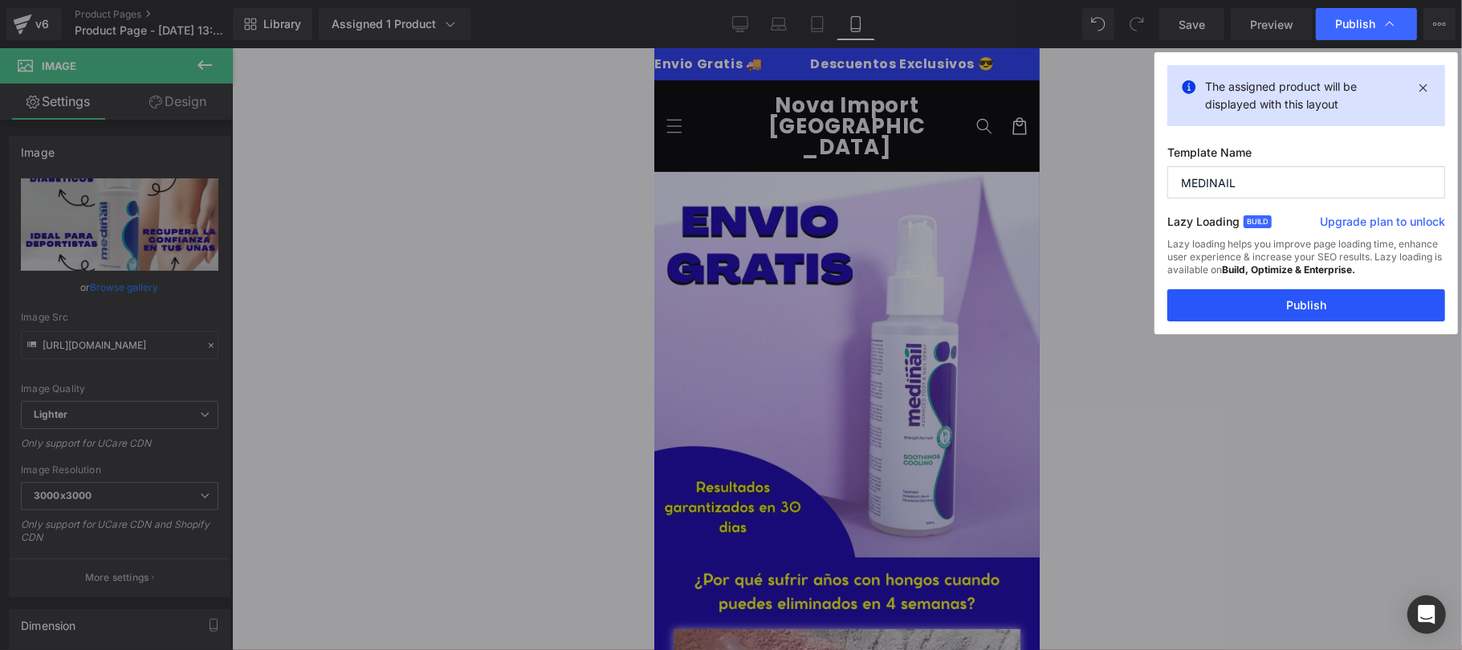
type input "MEDINAIL"
click at [1293, 306] on button "Publish" at bounding box center [1307, 305] width 278 height 32
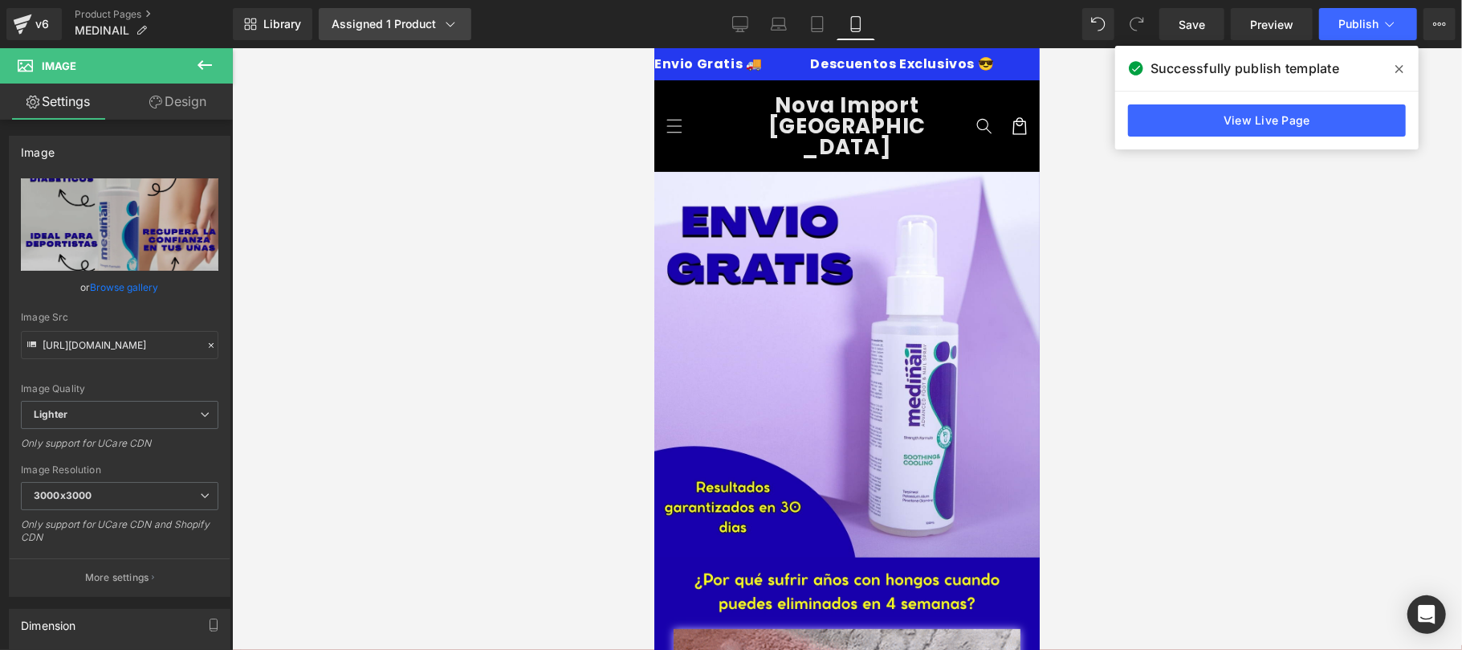
click at [386, 33] on link "Assigned 1 Product" at bounding box center [395, 24] width 153 height 32
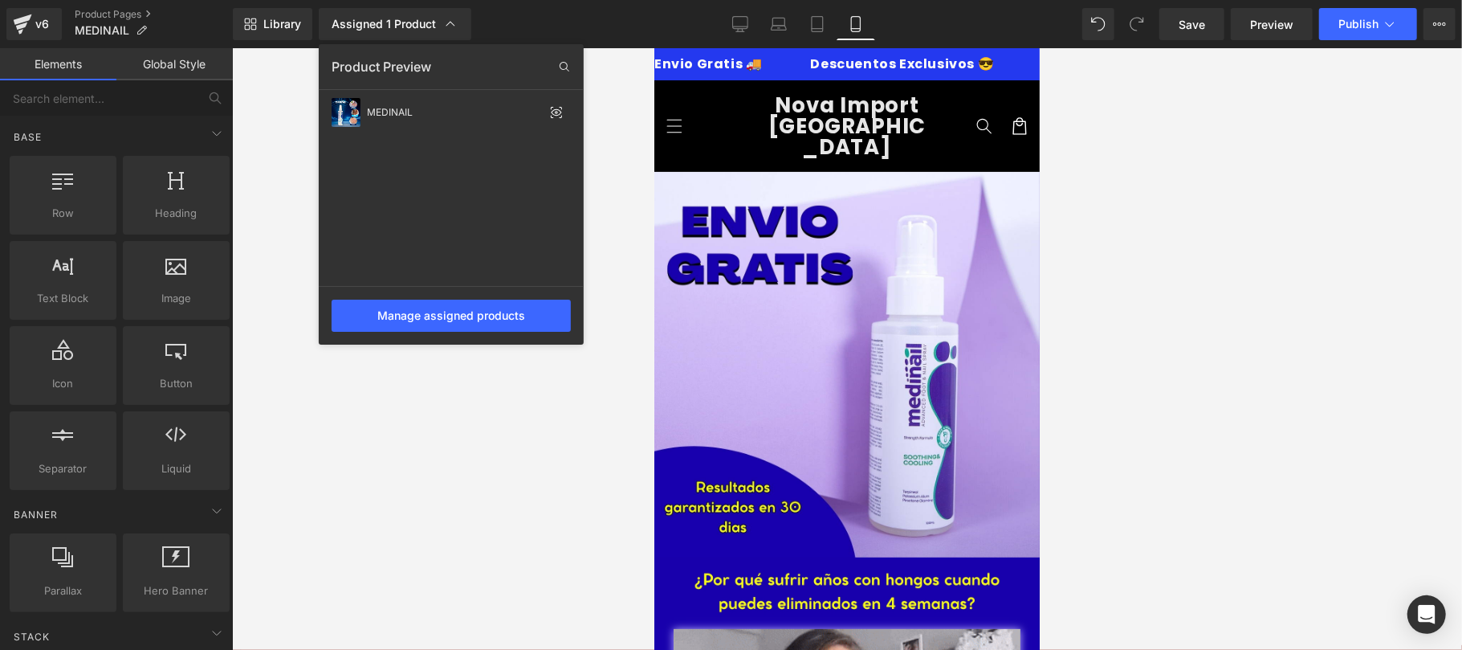
click at [1092, 226] on div at bounding box center [847, 349] width 1230 height 602
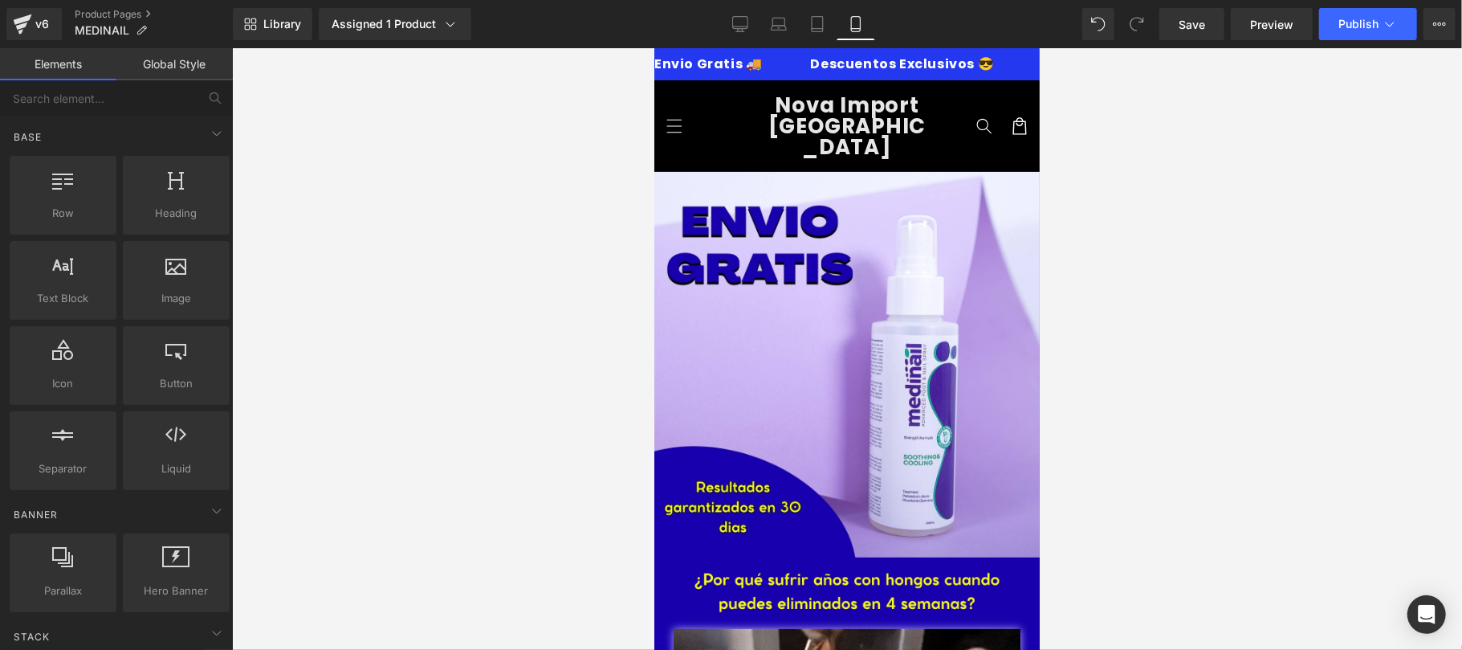
click at [1357, 40] on div "Library Assigned 1 Product Product Preview MEDINAIL Manage assigned products Mo…" at bounding box center [848, 24] width 1230 height 48
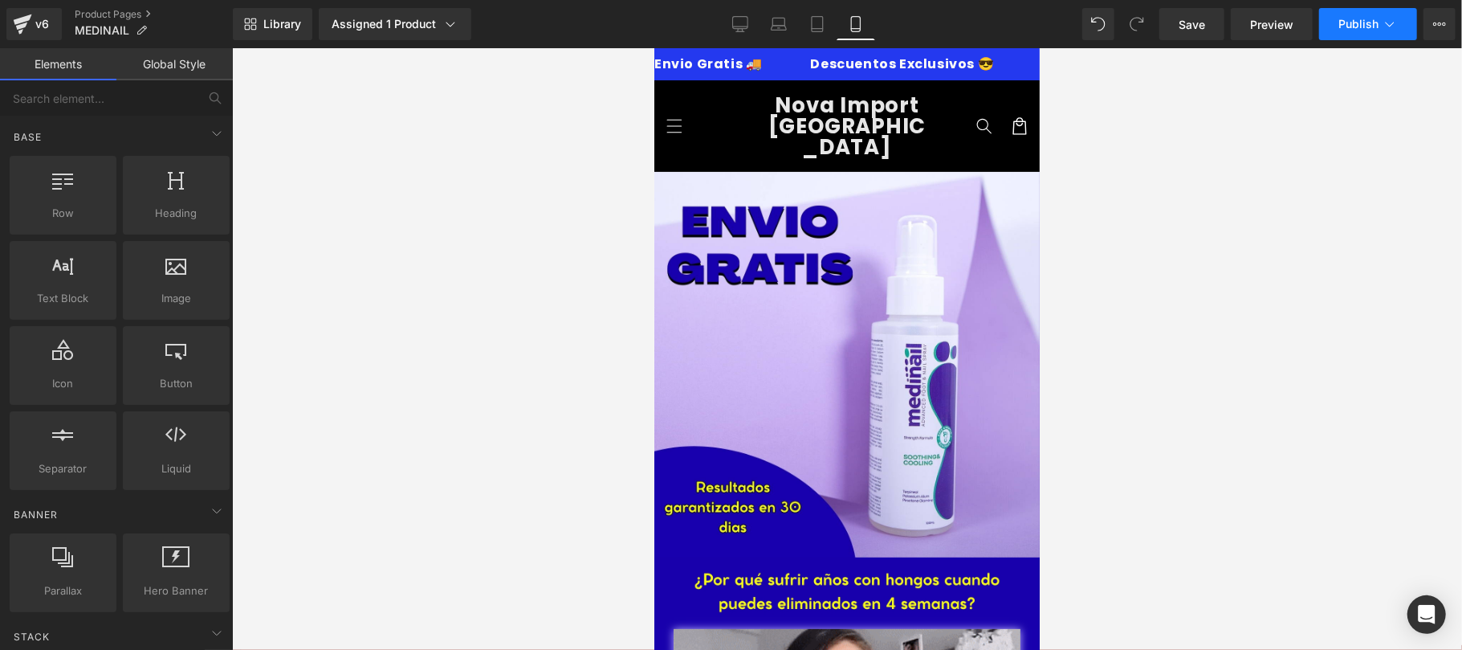
click at [1360, 30] on span "Publish" at bounding box center [1359, 24] width 40 height 13
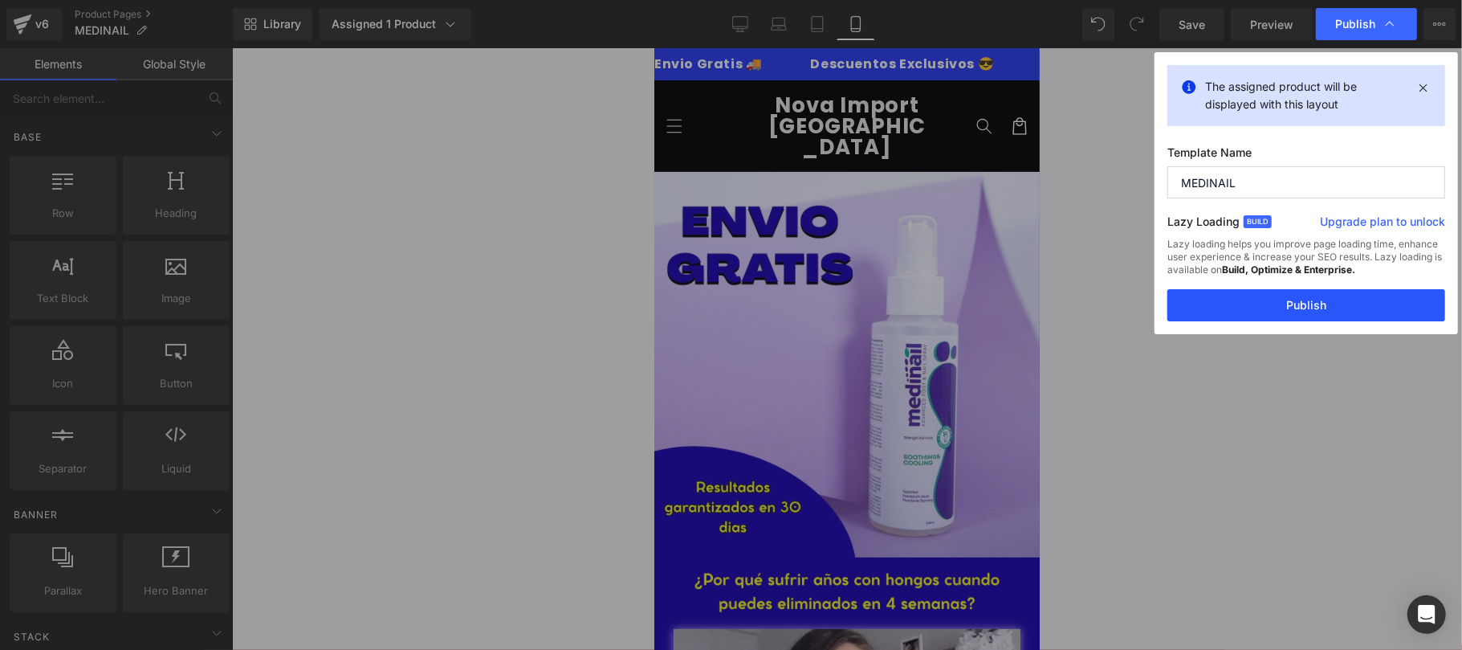
click at [1266, 302] on button "Publish" at bounding box center [1307, 305] width 278 height 32
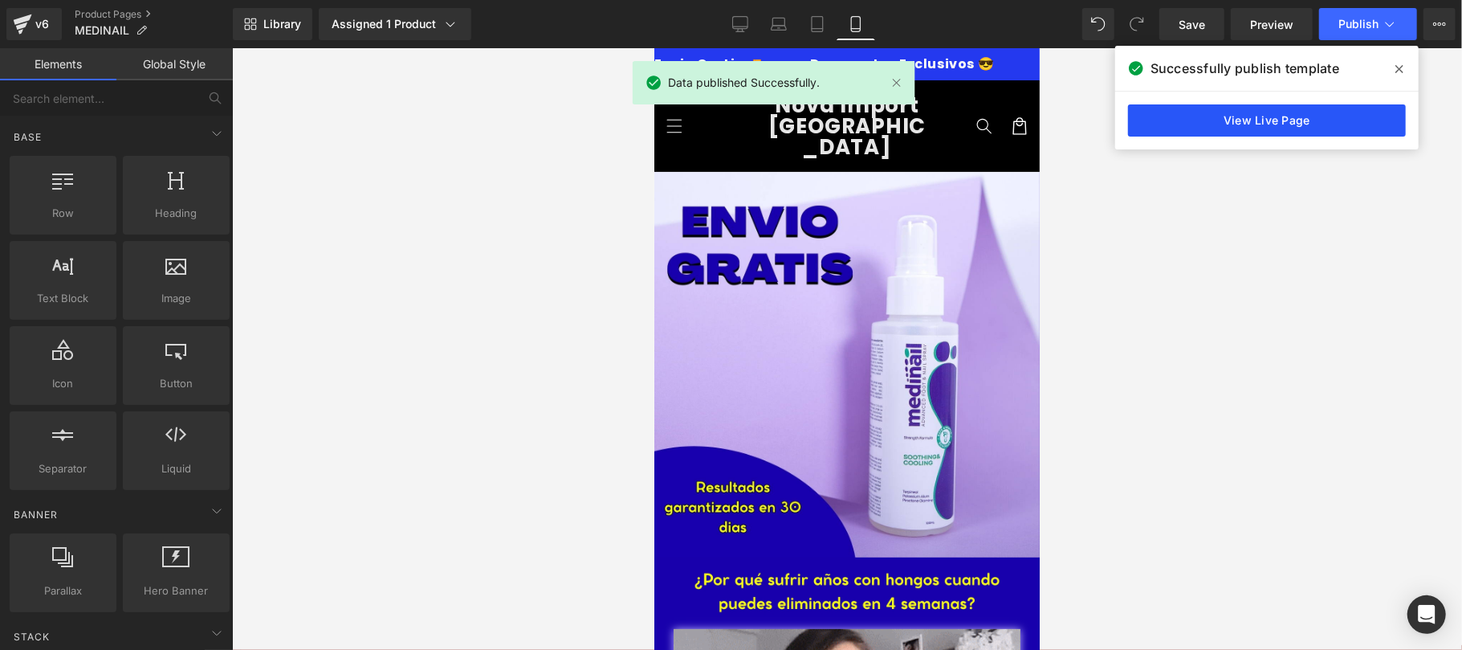
click at [1246, 122] on link "View Live Page" at bounding box center [1267, 120] width 278 height 32
